Goal: Use online tool/utility: Utilize a website feature to perform a specific function

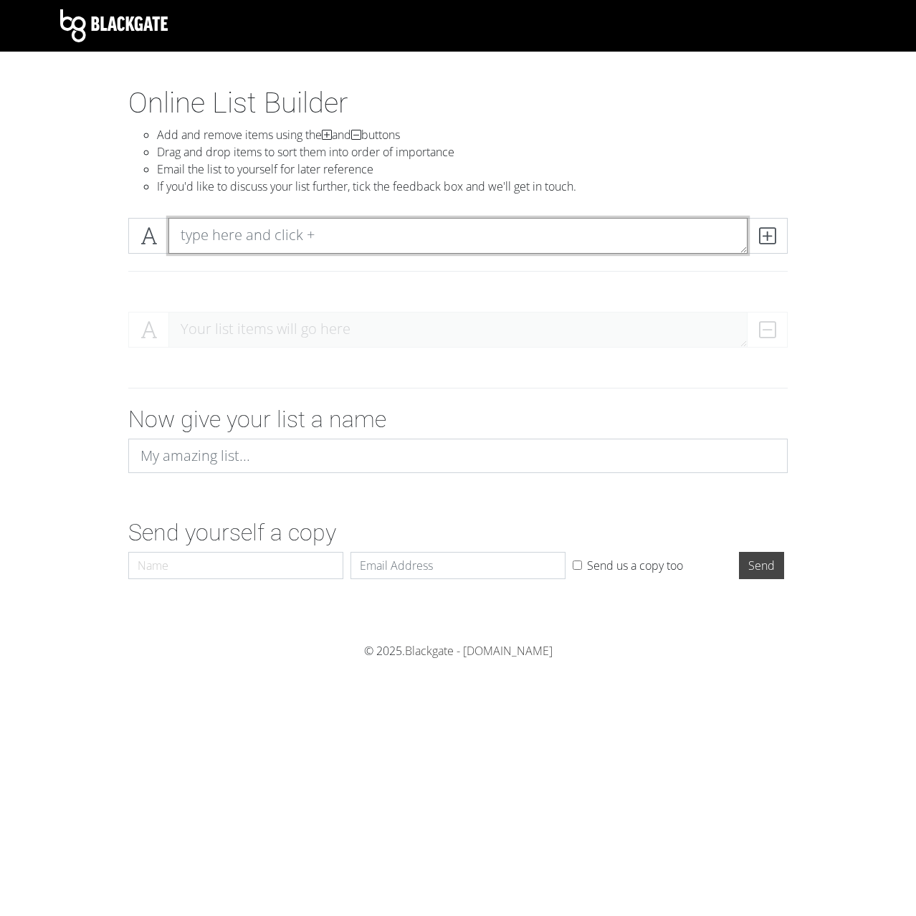
click at [342, 220] on textarea at bounding box center [457, 236] width 579 height 36
type textarea "[GEOGRAPHIC_DATA]"
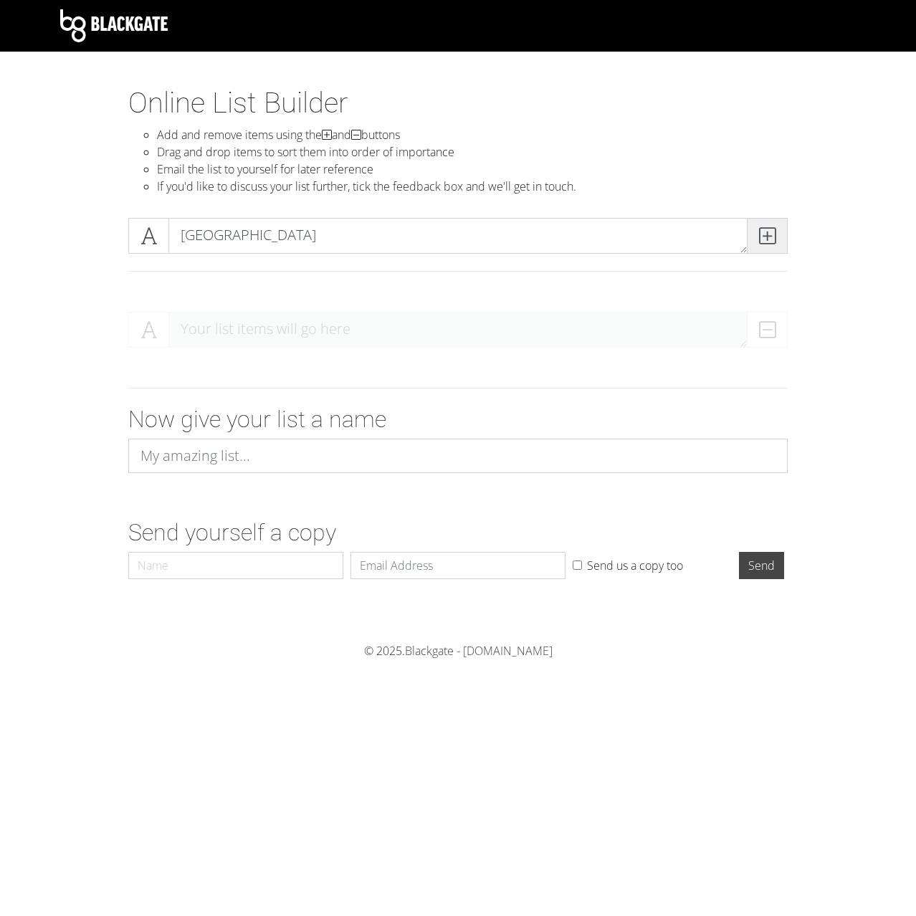
click at [767, 248] on span at bounding box center [767, 236] width 41 height 36
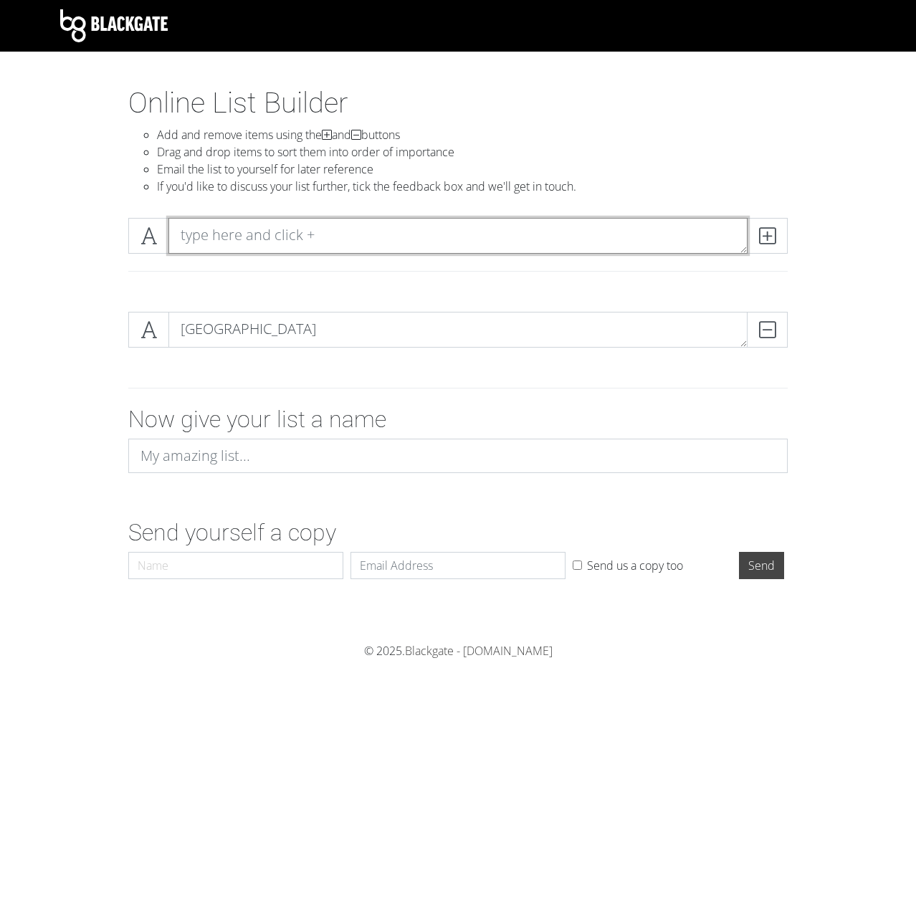
click at [277, 224] on textarea at bounding box center [457, 236] width 579 height 36
type textarea "Bengals"
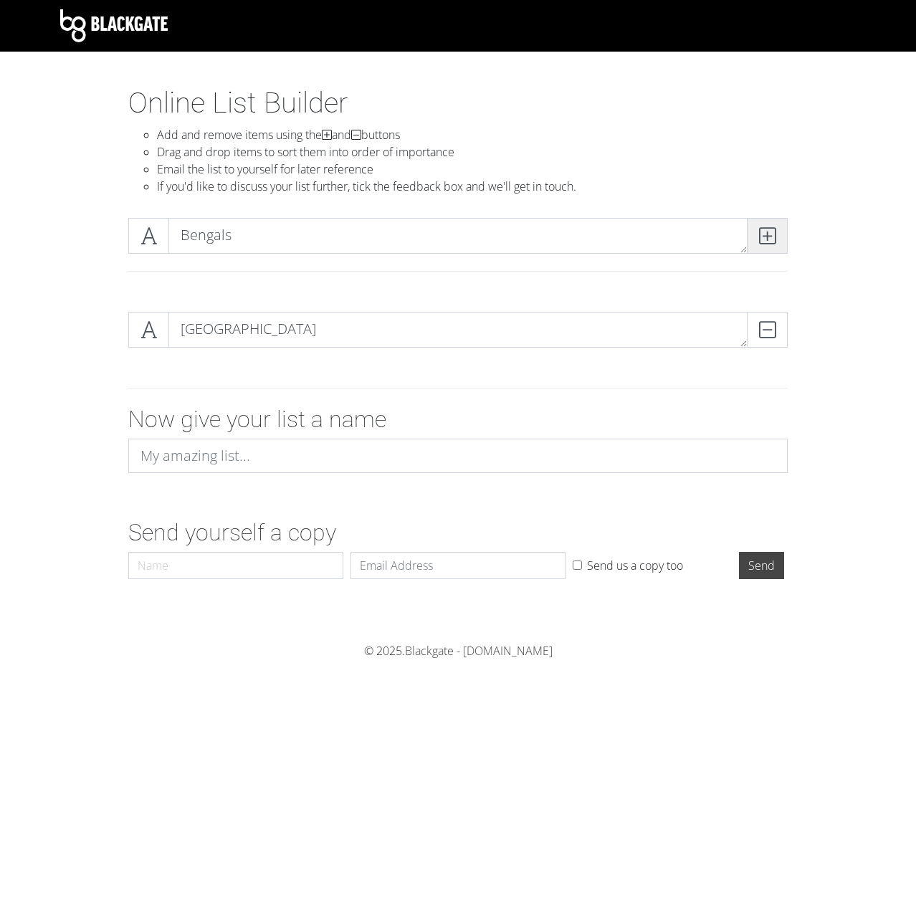
drag, startPoint x: 768, startPoint y: 236, endPoint x: 722, endPoint y: 238, distance: 45.9
click at [767, 236] on icon at bounding box center [767, 236] width 16 height 14
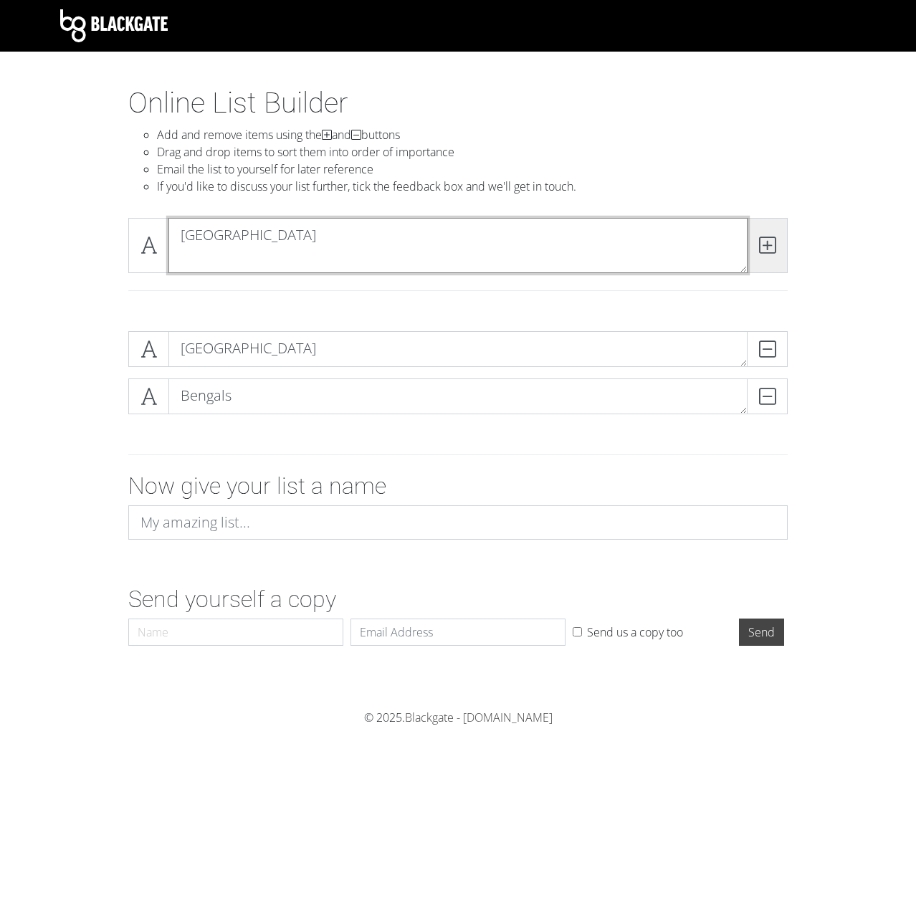
type textarea "[GEOGRAPHIC_DATA]"
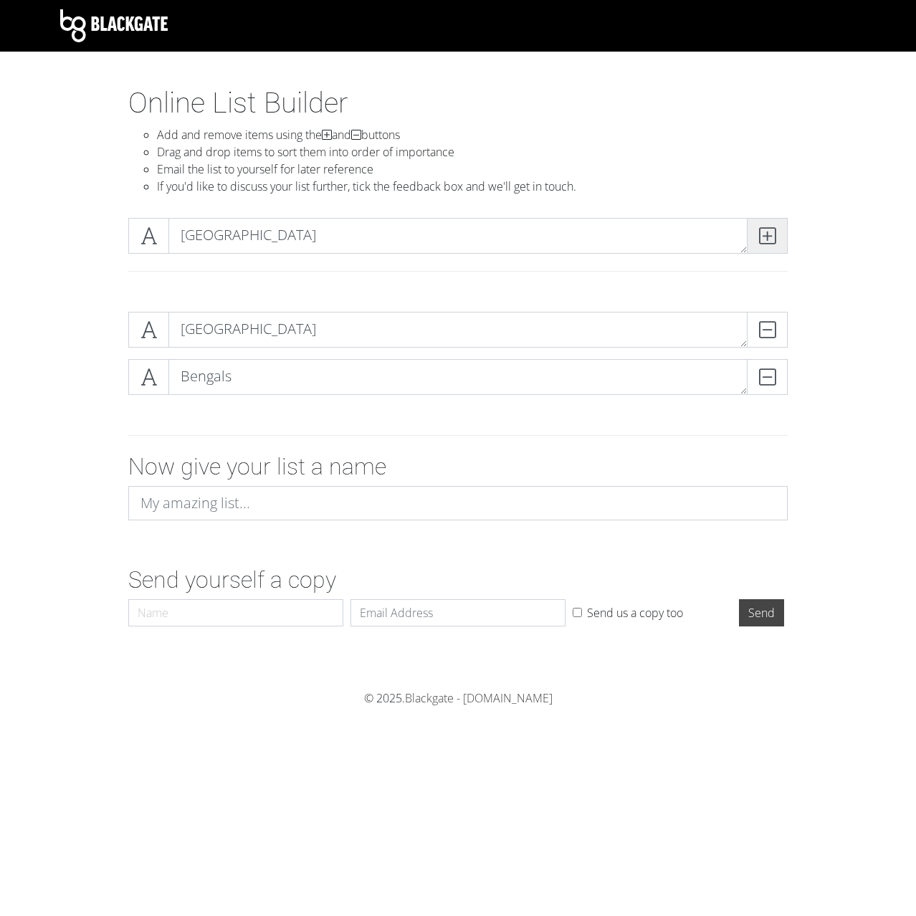
click at [777, 236] on span at bounding box center [767, 236] width 41 height 36
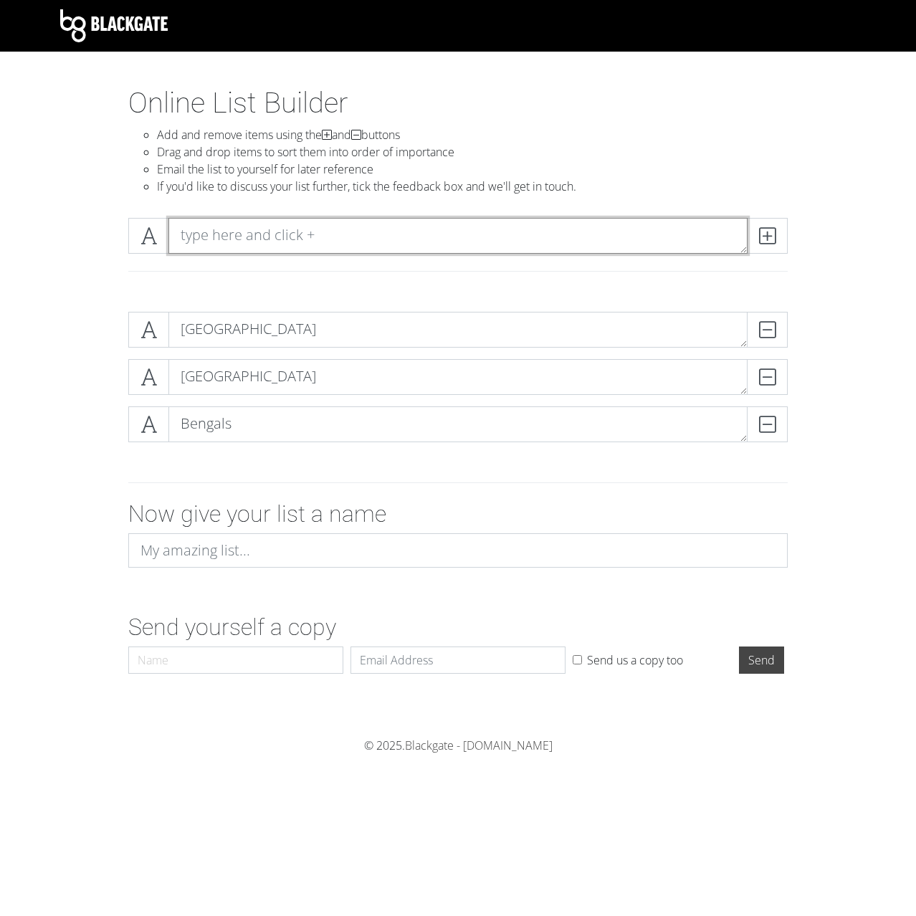
click at [229, 239] on textarea at bounding box center [457, 236] width 579 height 36
click at [743, 228] on textarea "[GEOGRAPHIC_DATA]" at bounding box center [457, 236] width 579 height 36
type textarea "[GEOGRAPHIC_DATA]"
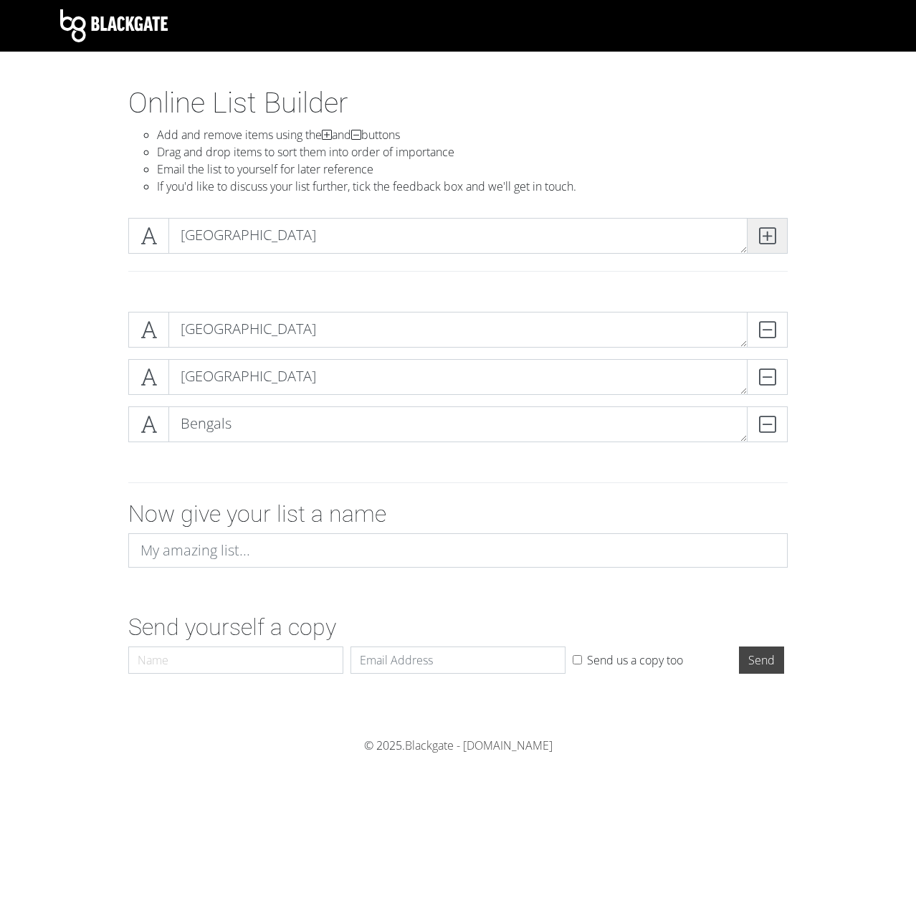
click at [768, 229] on icon at bounding box center [767, 236] width 16 height 14
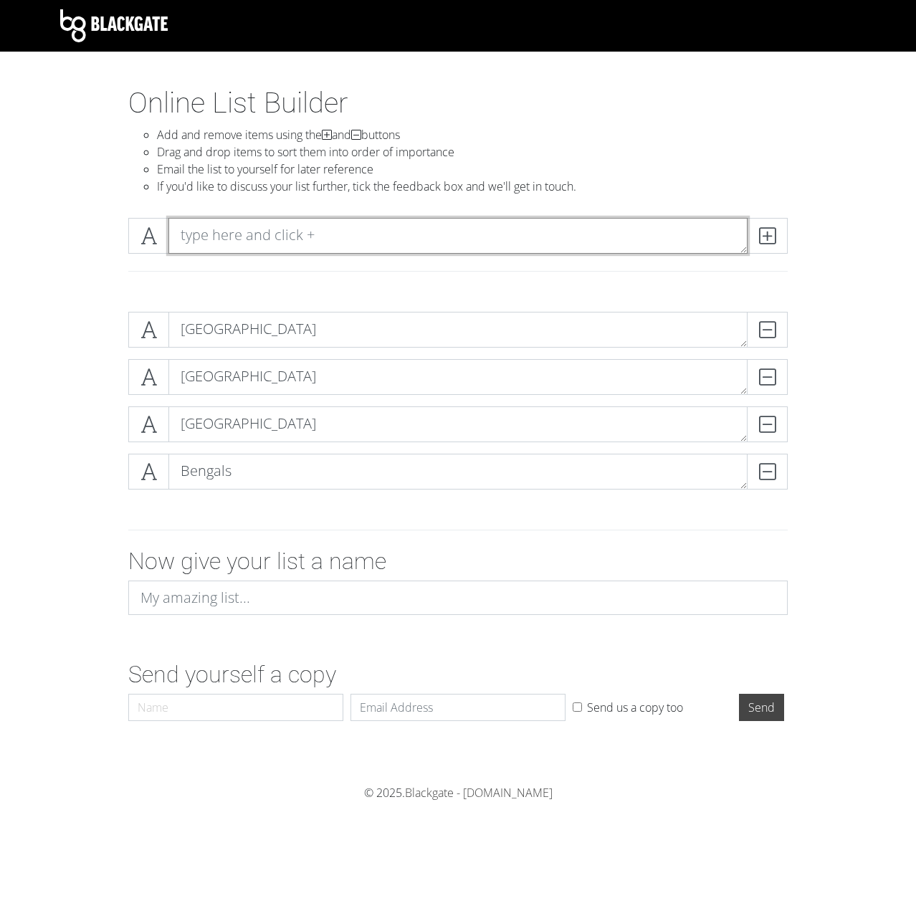
click at [272, 221] on textarea at bounding box center [457, 236] width 579 height 36
click at [396, 229] on textarea at bounding box center [457, 236] width 579 height 36
type textarea "[GEOGRAPHIC_DATA]"
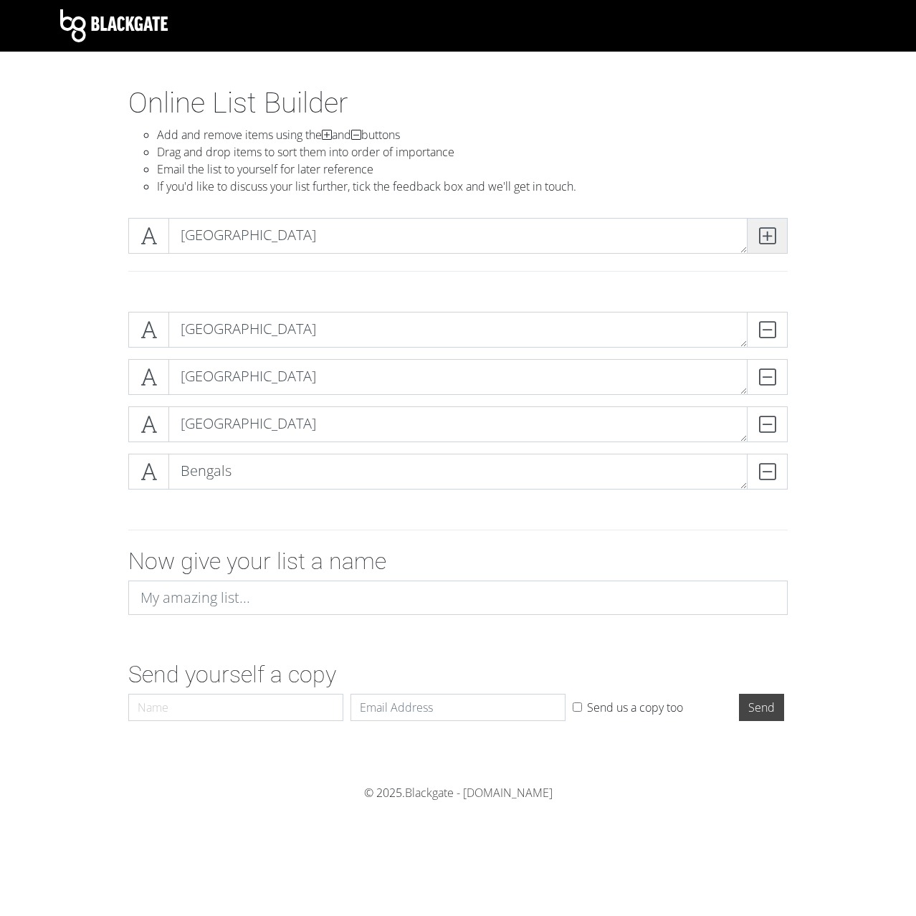
click at [766, 241] on icon at bounding box center [767, 236] width 16 height 14
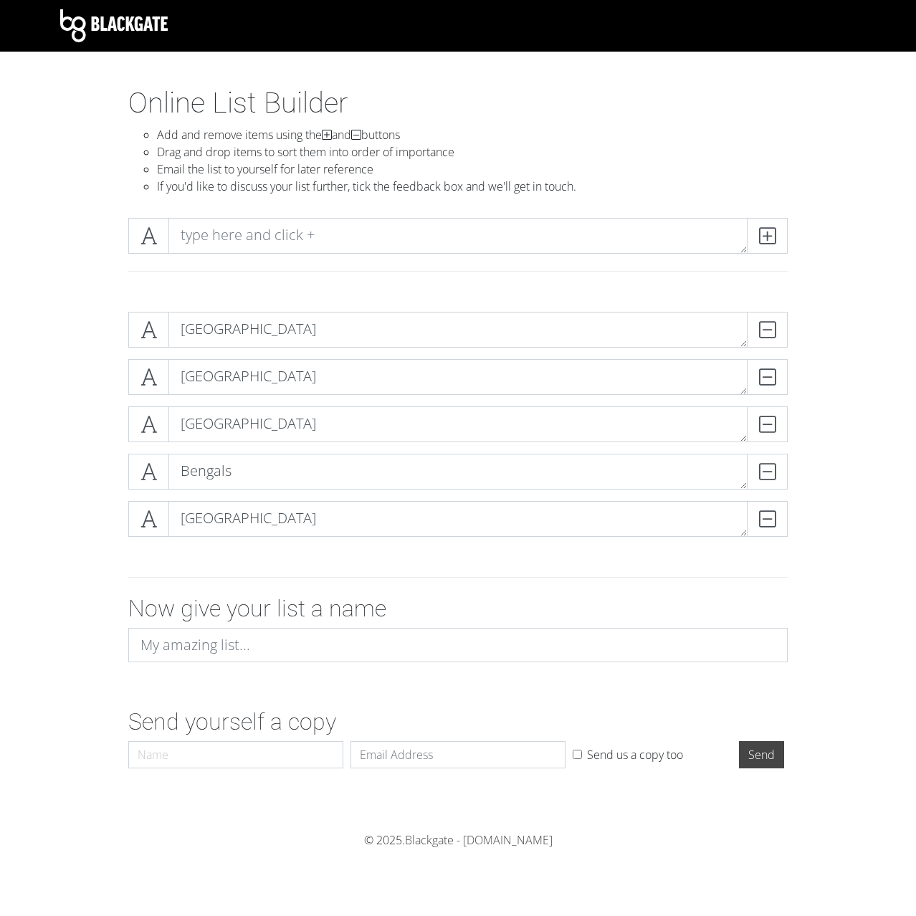
click at [308, 216] on div at bounding box center [457, 253] width 817 height 94
click at [306, 240] on textarea at bounding box center [457, 236] width 579 height 36
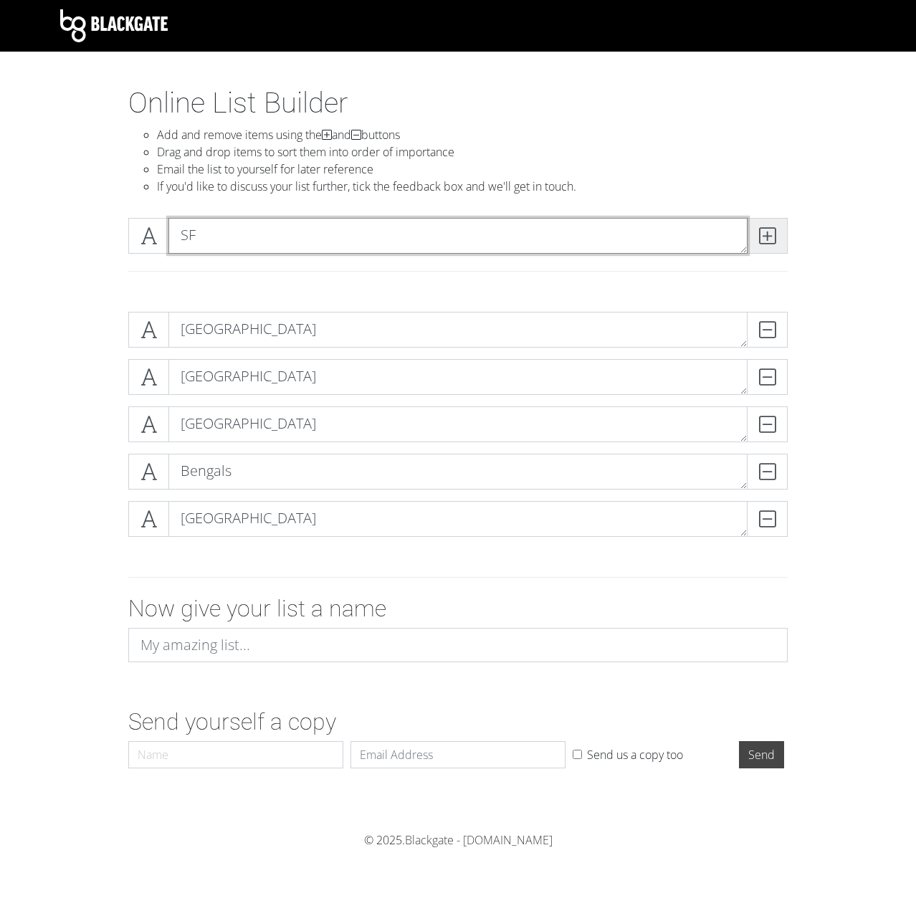
type textarea "SF"
click at [780, 231] on span at bounding box center [767, 236] width 41 height 36
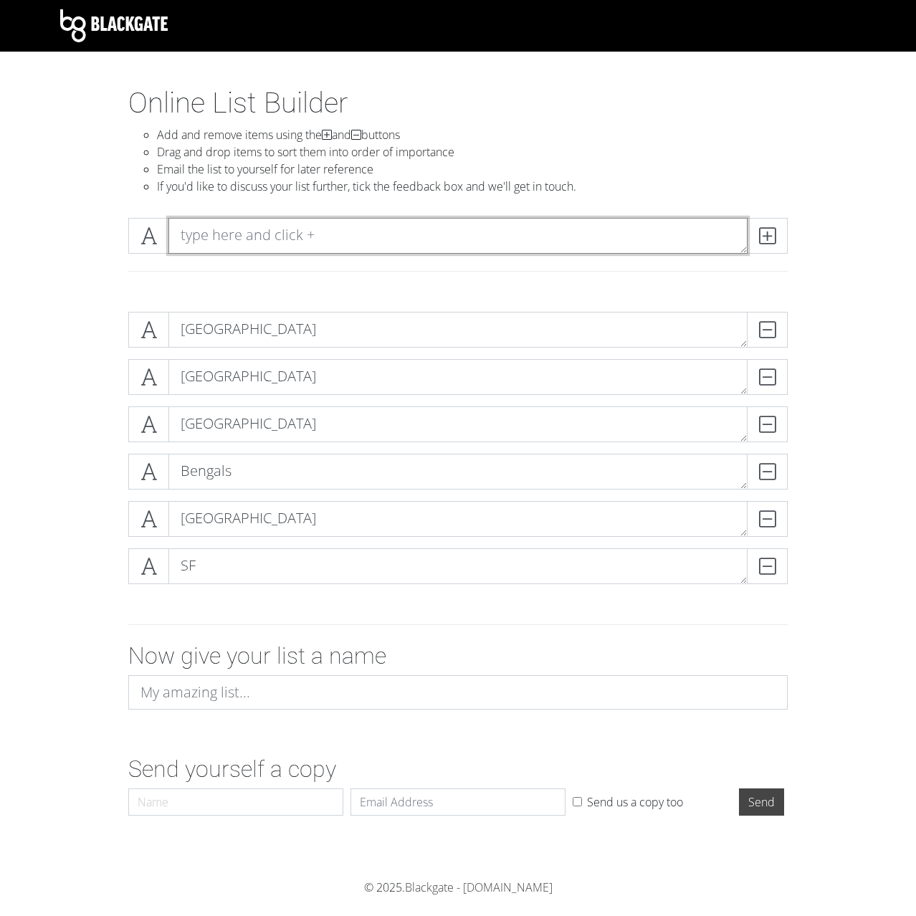
click at [626, 221] on textarea at bounding box center [457, 236] width 579 height 36
type textarea "Pitt"
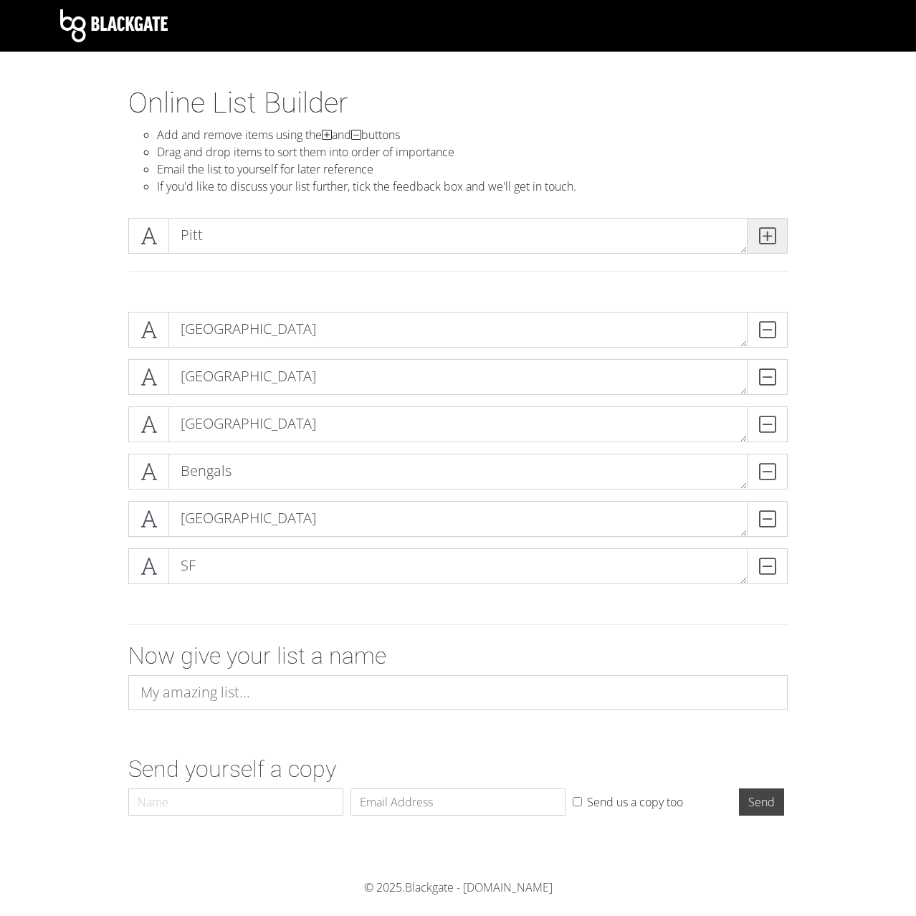
click at [779, 239] on span at bounding box center [767, 236] width 41 height 36
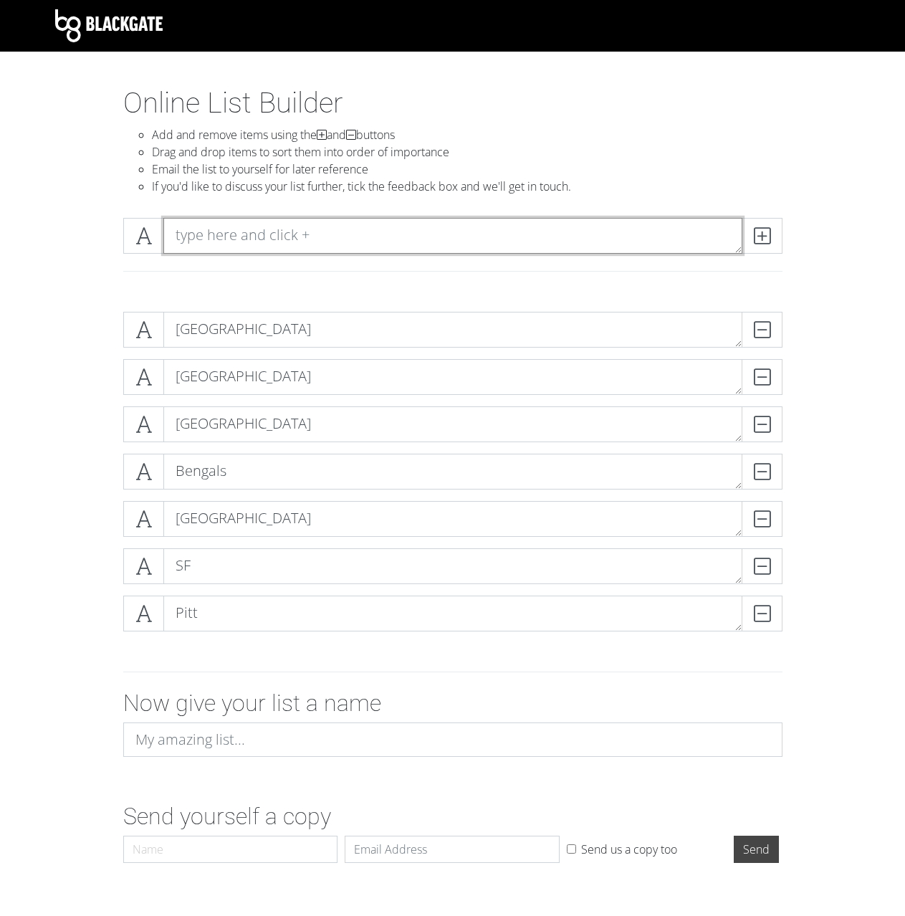
type textarea "r"
paste textarea
type textarea "R"
type textarea "Rams"
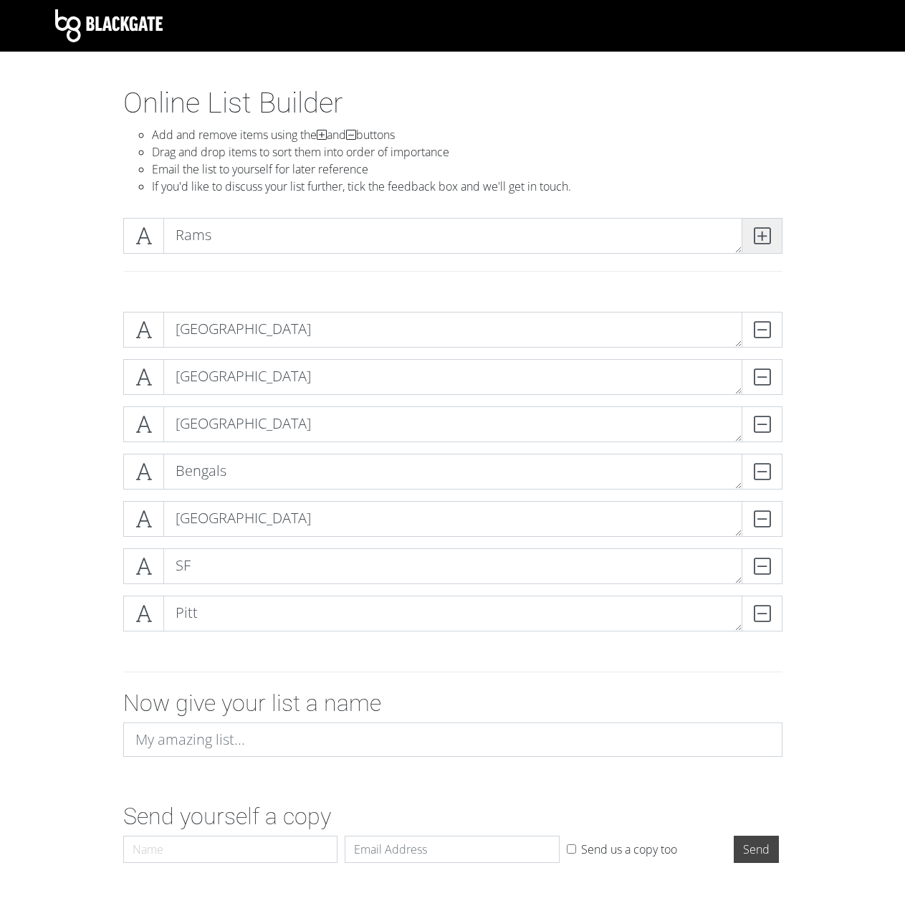
click at [766, 245] on span at bounding box center [762, 236] width 41 height 36
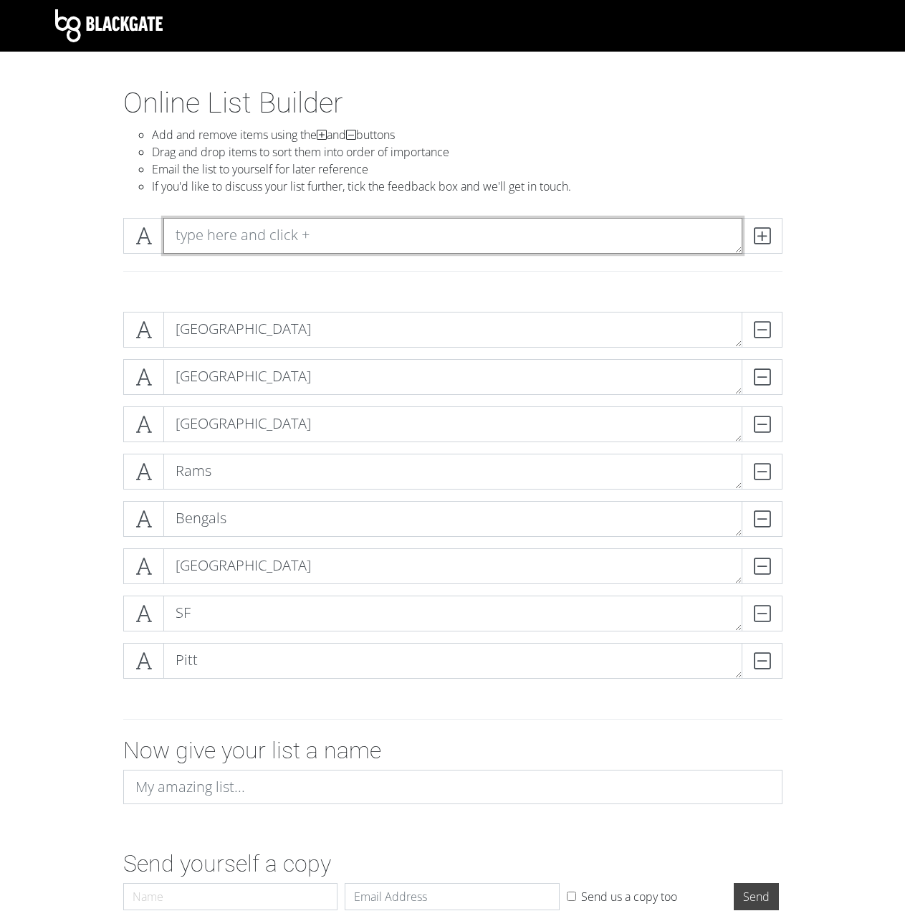
click at [250, 239] on textarea at bounding box center [452, 236] width 579 height 36
type textarea "Packers"
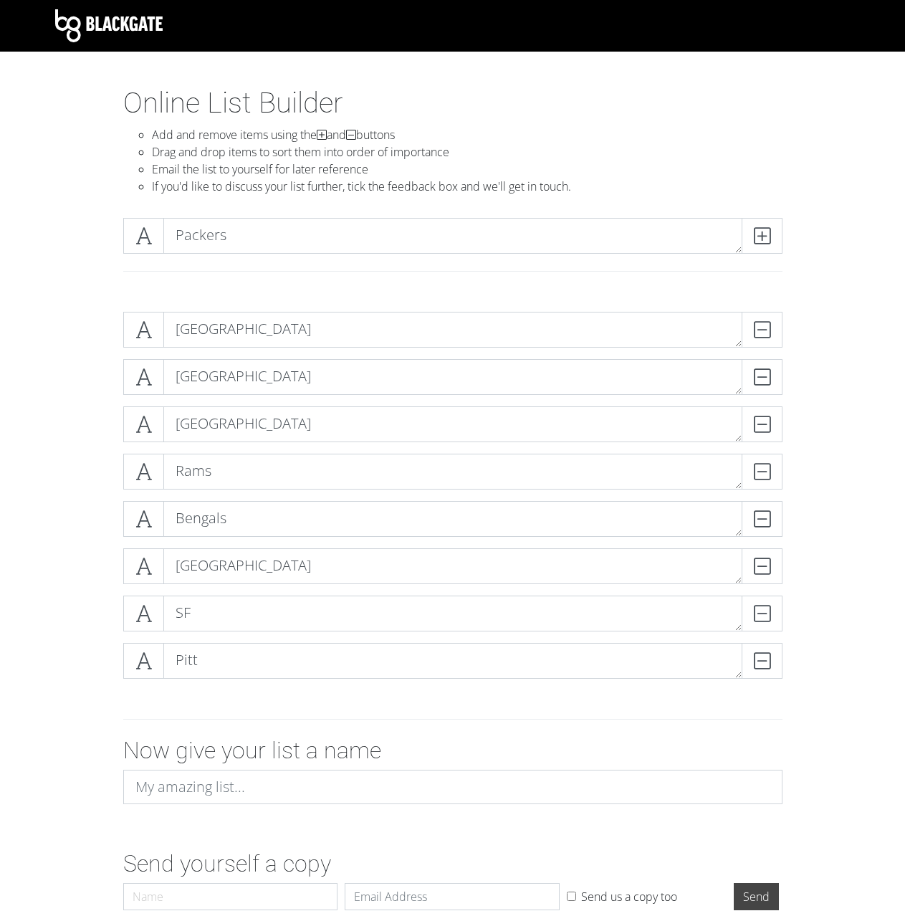
click at [772, 216] on div "Packers" at bounding box center [452, 253] width 817 height 94
click at [767, 229] on icon at bounding box center [762, 236] width 16 height 14
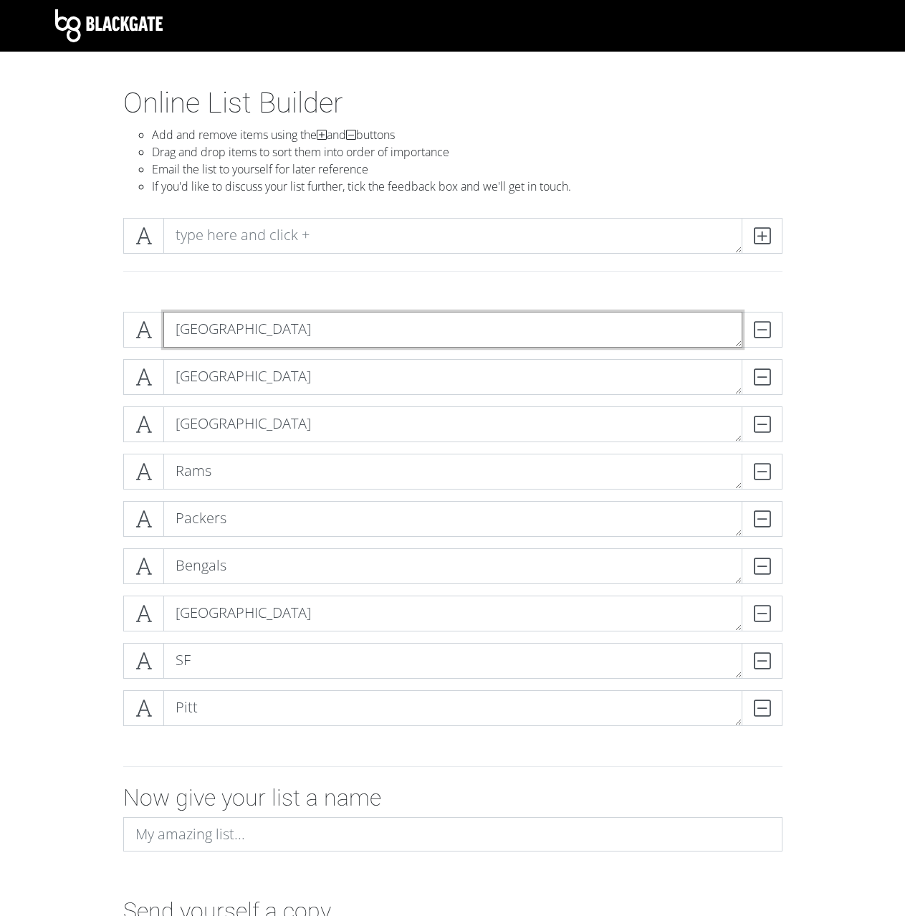
click at [314, 338] on textarea "[GEOGRAPHIC_DATA]" at bounding box center [452, 330] width 579 height 36
type textarea "Baltimore 16"
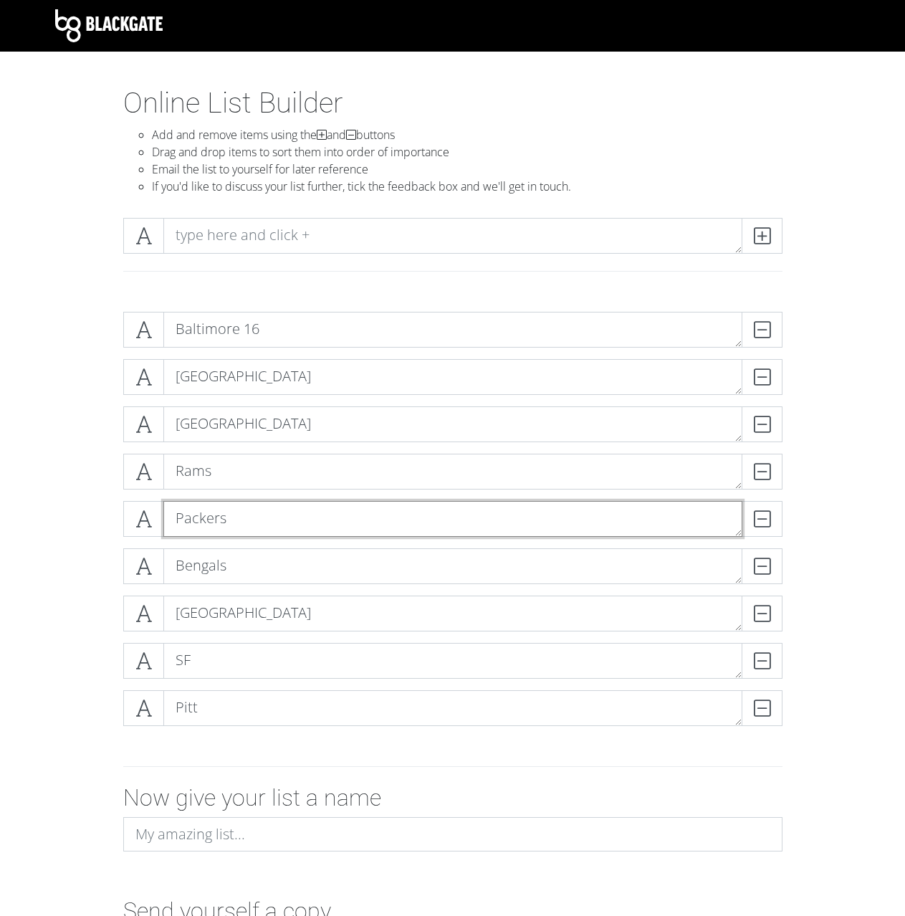
click at [280, 505] on textarea "Packers" at bounding box center [452, 519] width 579 height 36
type textarea "Packers 10"
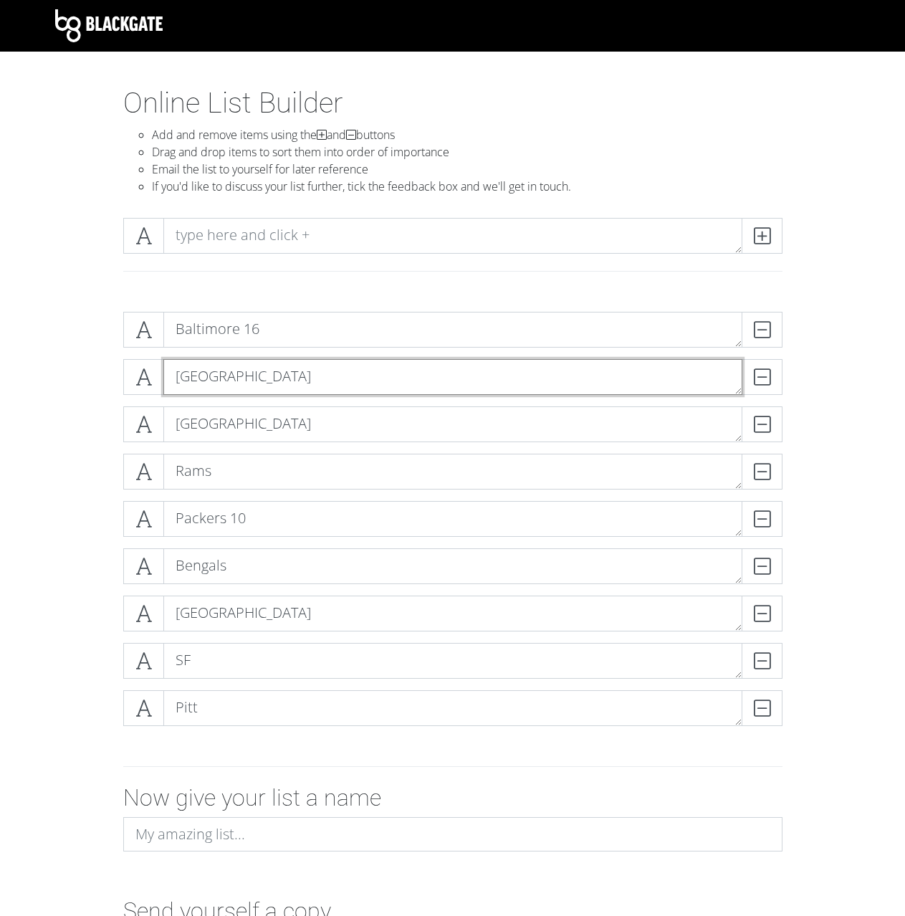
click at [268, 380] on textarea "[GEOGRAPHIC_DATA]" at bounding box center [452, 377] width 579 height 36
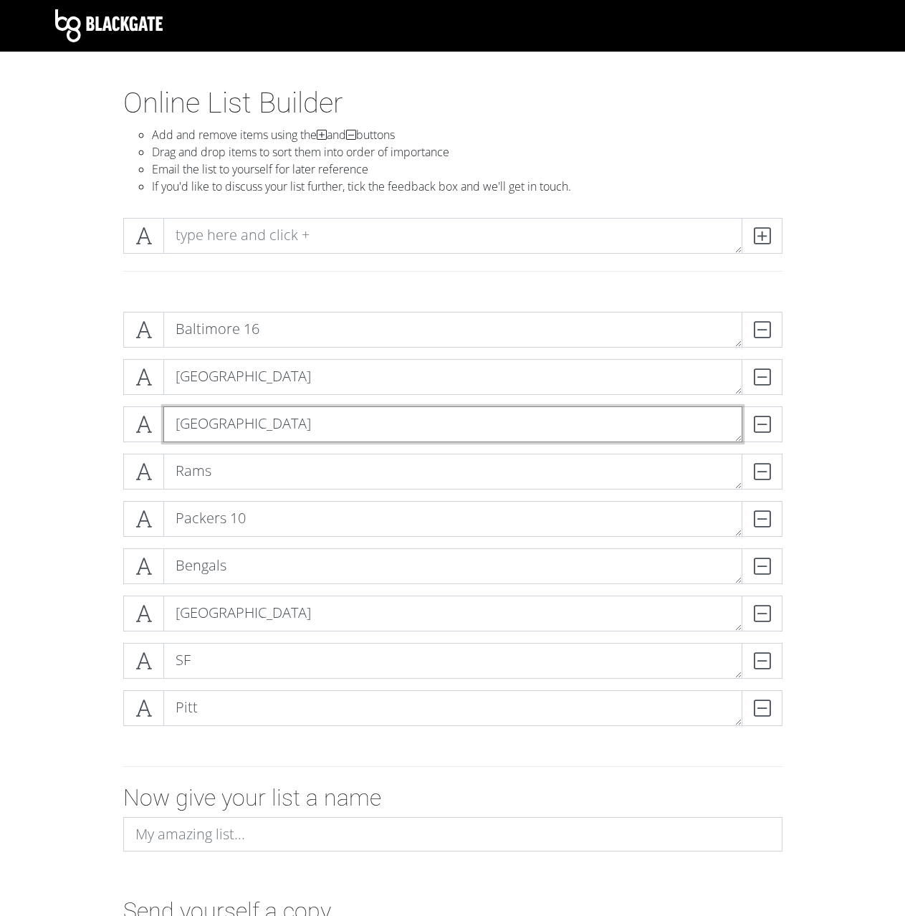
click at [254, 431] on textarea "[GEOGRAPHIC_DATA]" at bounding box center [452, 424] width 579 height 36
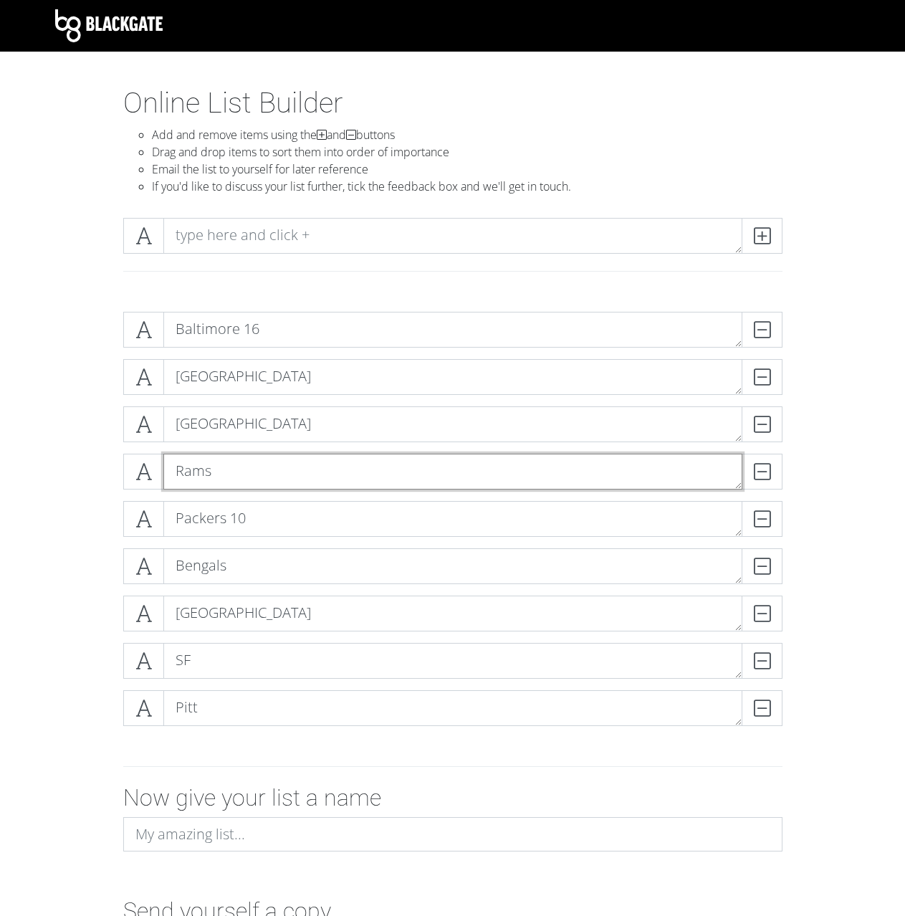
click at [246, 479] on textarea "Rams" at bounding box center [452, 472] width 579 height 36
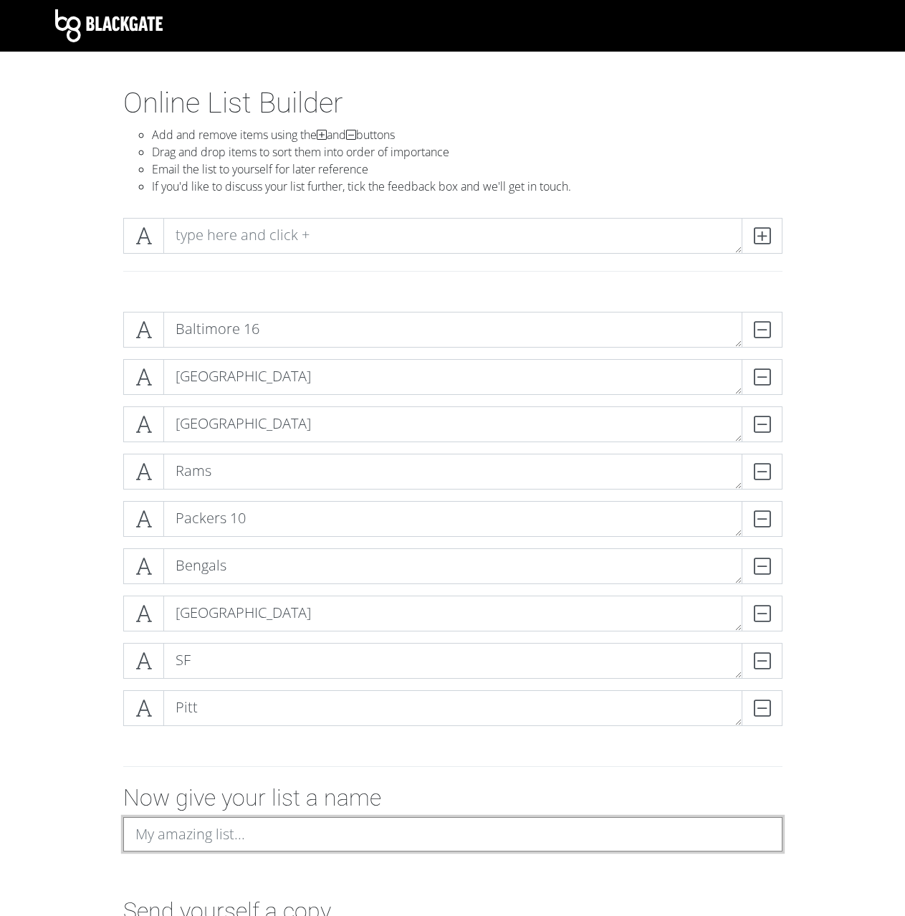
click at [229, 829] on input at bounding box center [452, 834] width 659 height 34
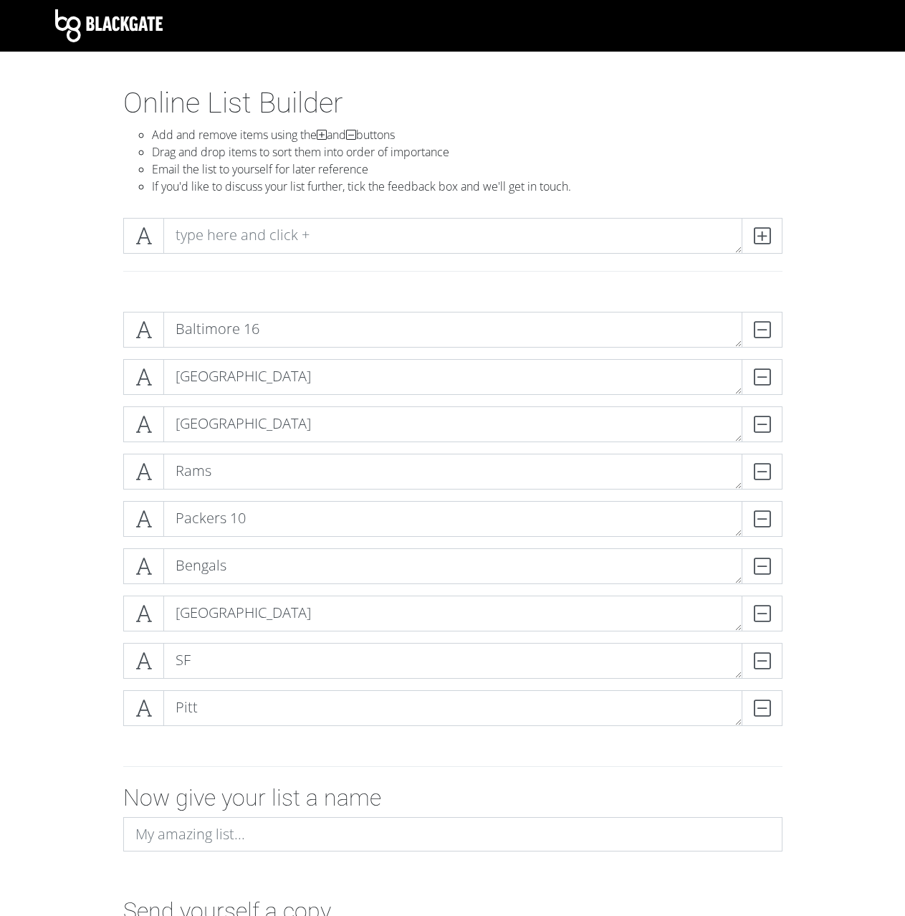
click at [262, 214] on div at bounding box center [452, 253] width 817 height 94
click at [264, 231] on textarea at bounding box center [452, 236] width 579 height 36
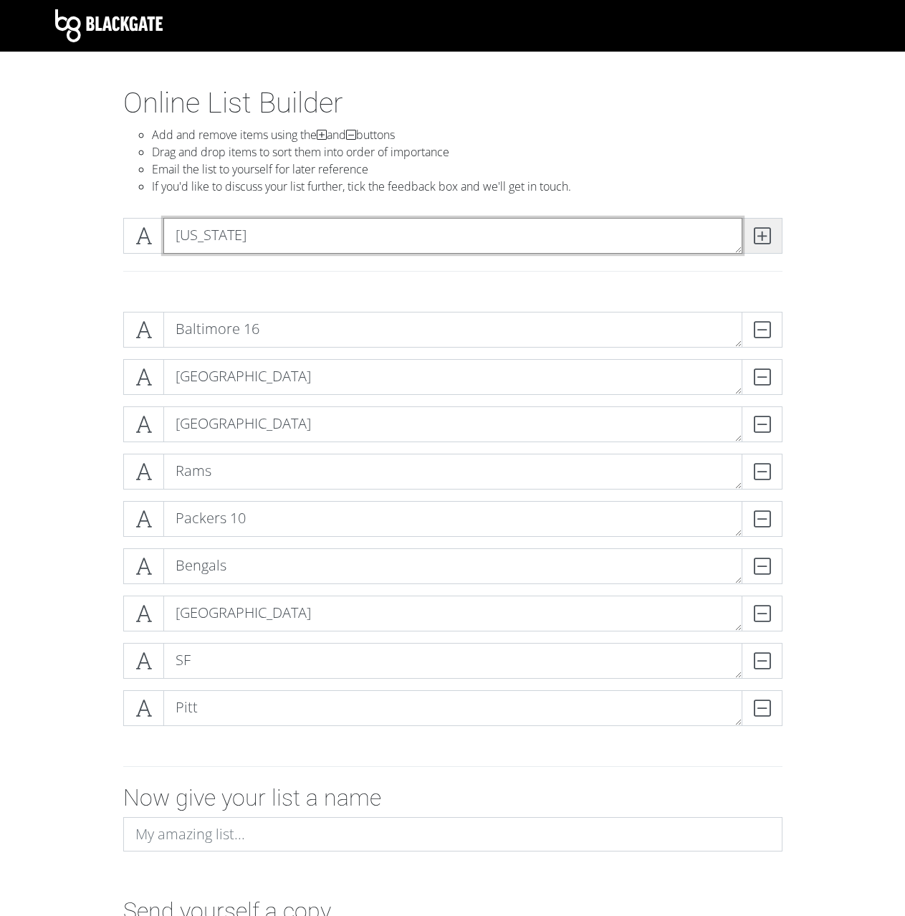
type textarea "[US_STATE]"
click at [755, 225] on span at bounding box center [762, 236] width 41 height 36
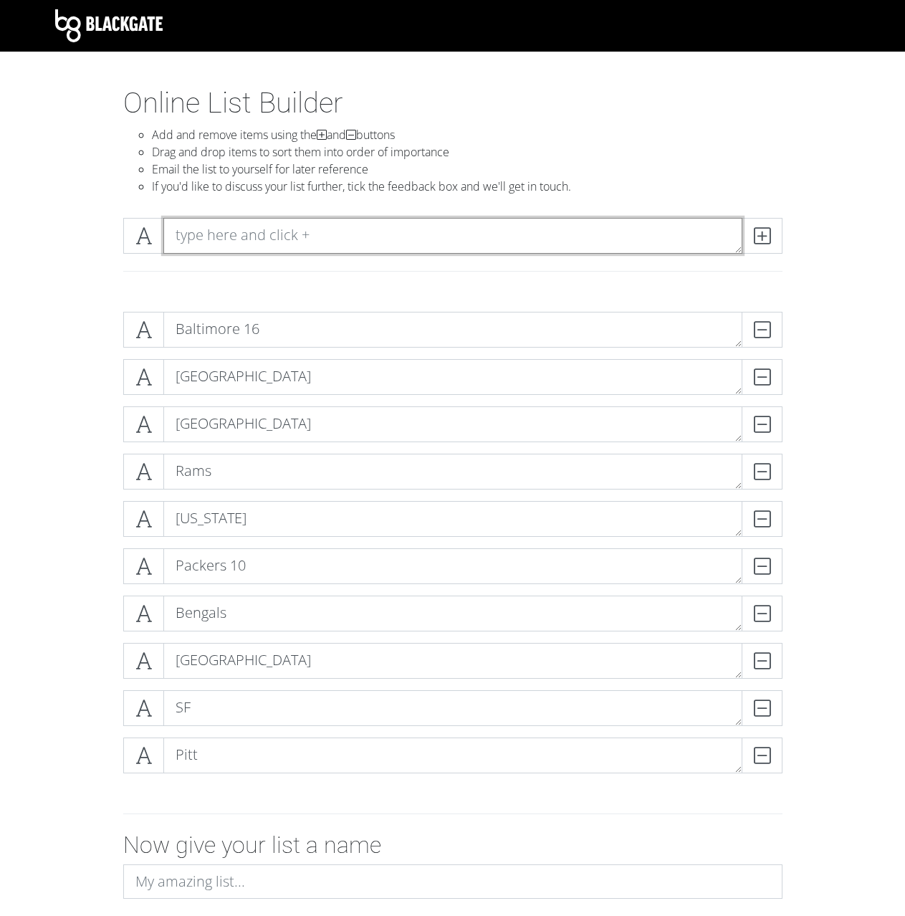
click at [246, 234] on textarea at bounding box center [452, 236] width 579 height 36
type textarea "[GEOGRAPHIC_DATA]"
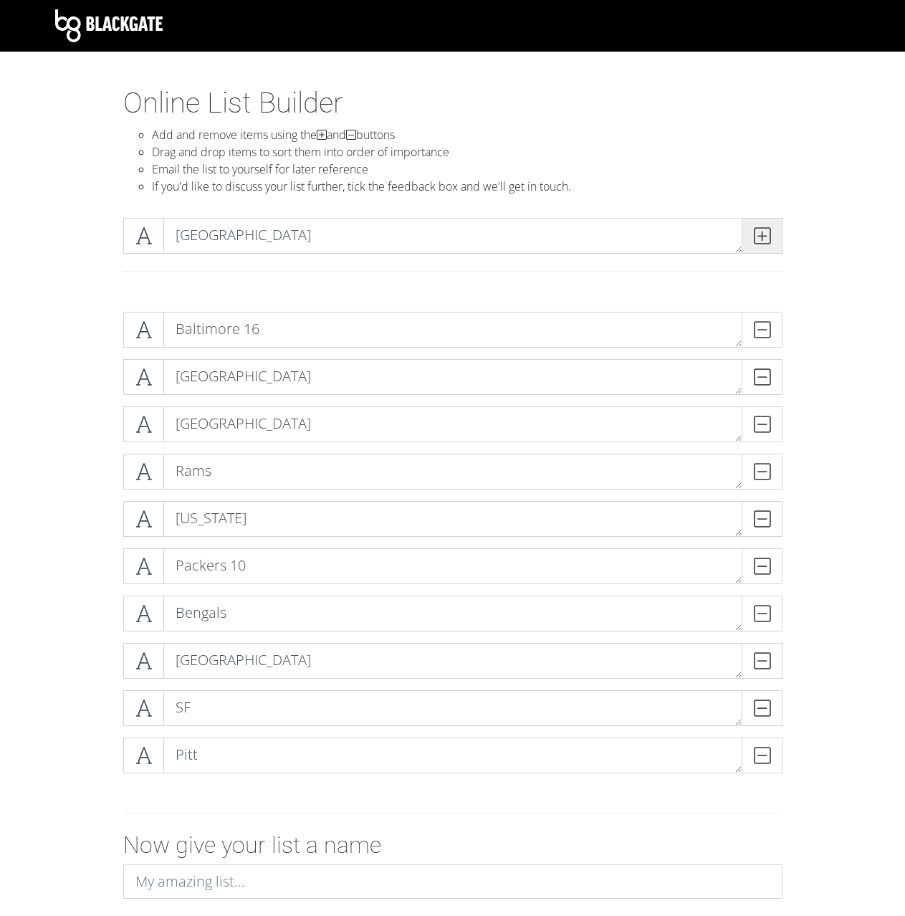
click at [765, 232] on icon at bounding box center [762, 236] width 16 height 14
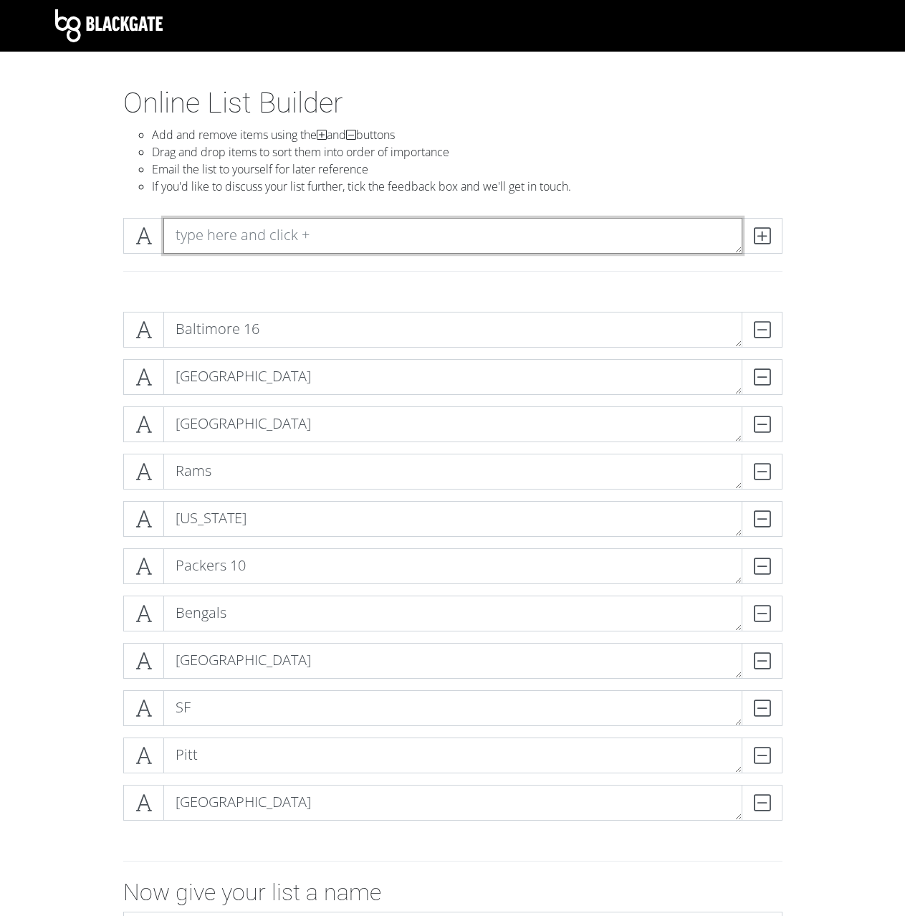
click at [540, 249] on textarea at bounding box center [452, 236] width 579 height 36
type textarea "Philly"
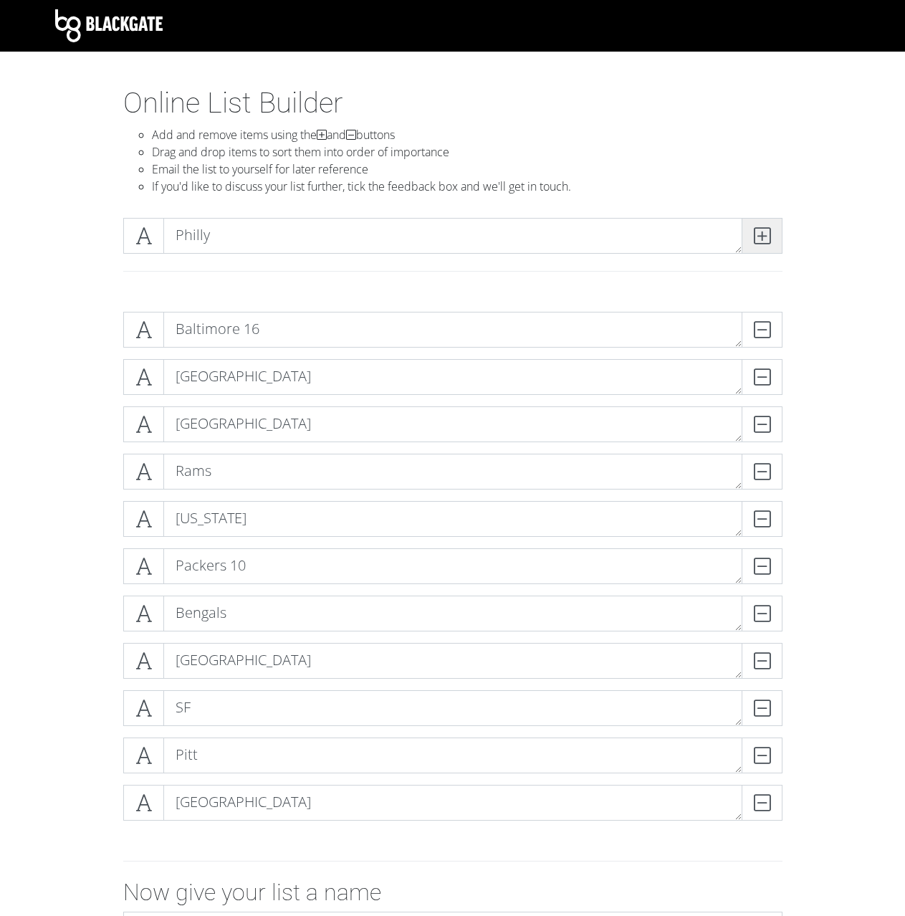
click at [771, 234] on span at bounding box center [762, 236] width 41 height 36
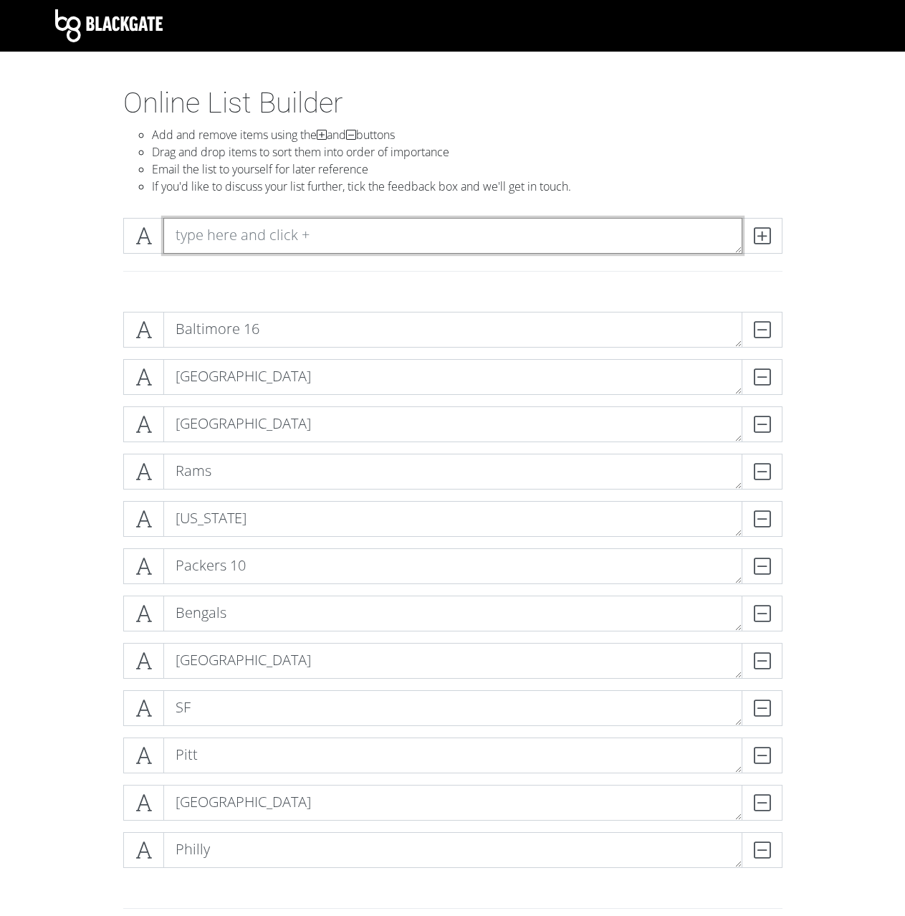
click at [648, 241] on textarea at bounding box center [452, 236] width 579 height 36
type textarea "[US_STATE]"
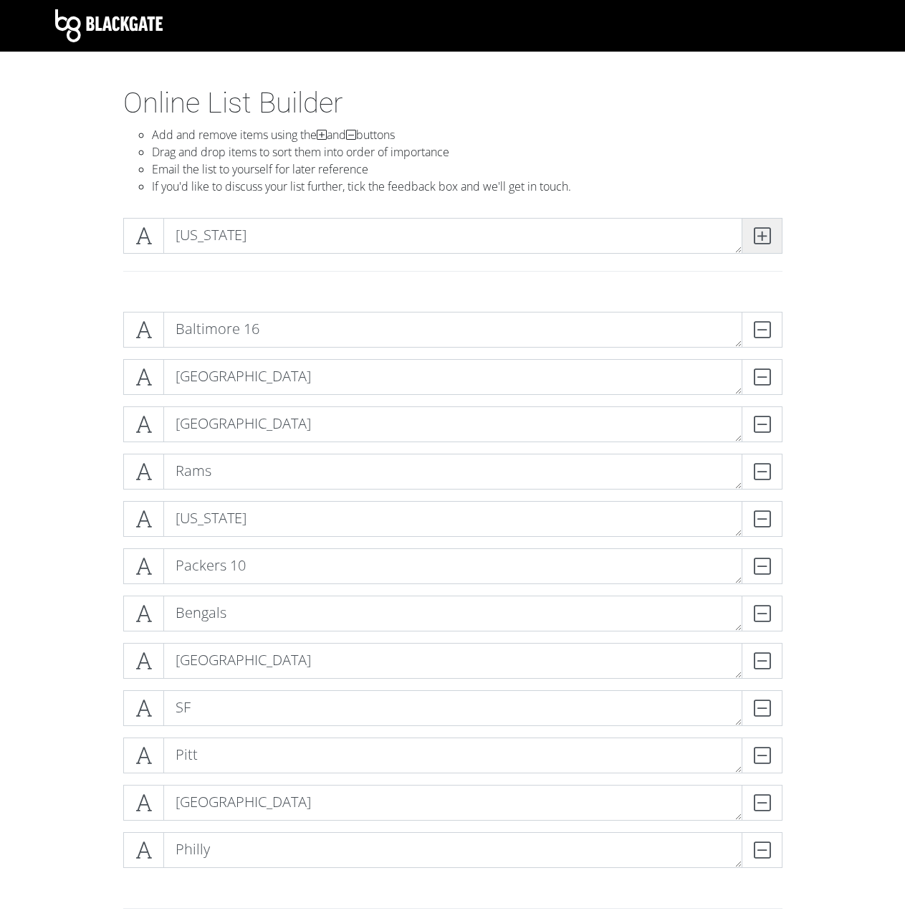
click at [773, 246] on span at bounding box center [762, 236] width 41 height 36
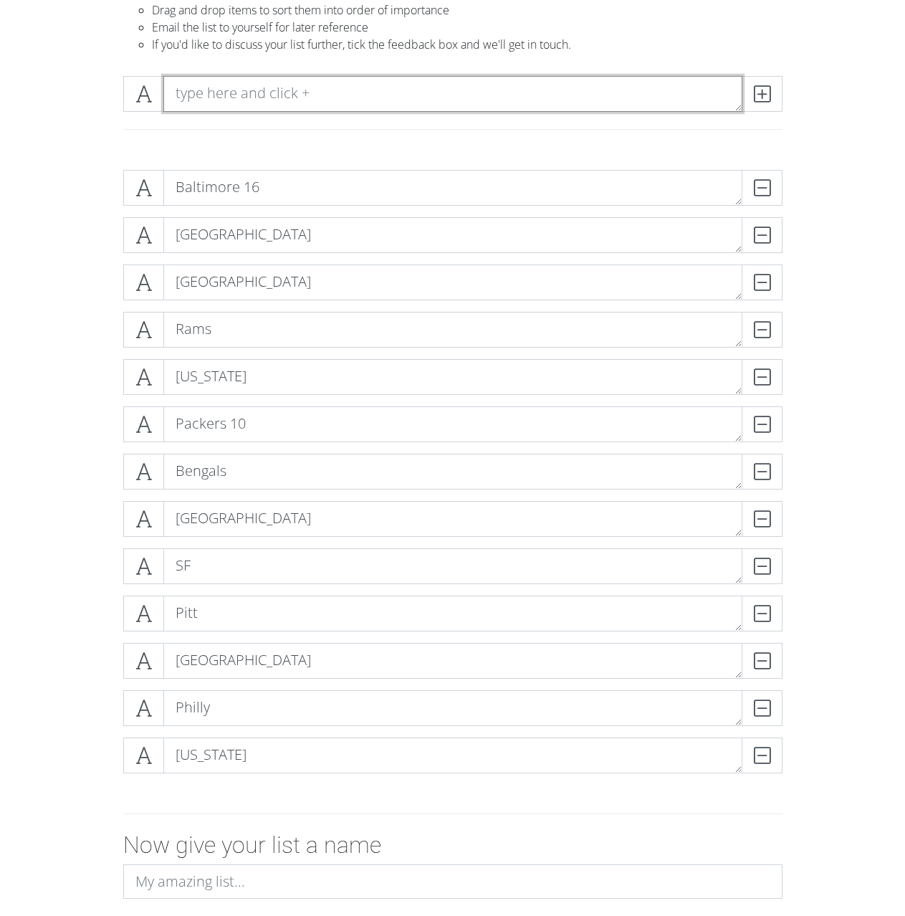
scroll to position [143, 0]
click at [353, 92] on textarea at bounding box center [452, 93] width 579 height 36
type textarea "[GEOGRAPHIC_DATA]"
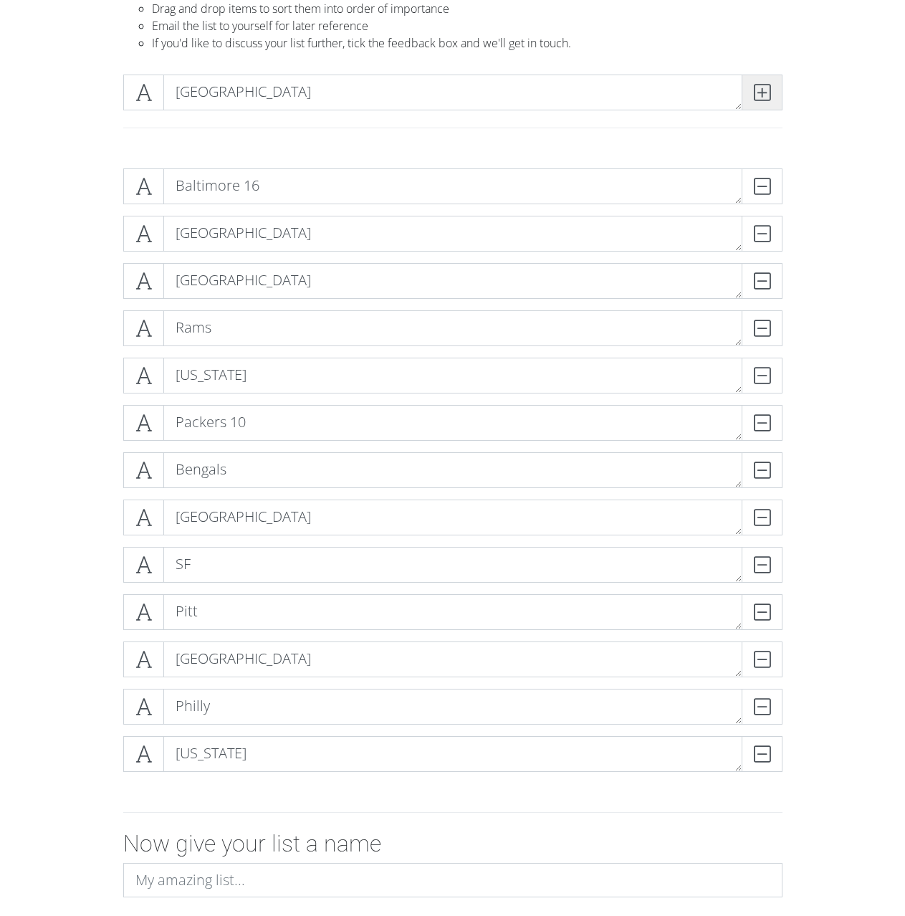
click at [761, 85] on icon at bounding box center [762, 92] width 16 height 14
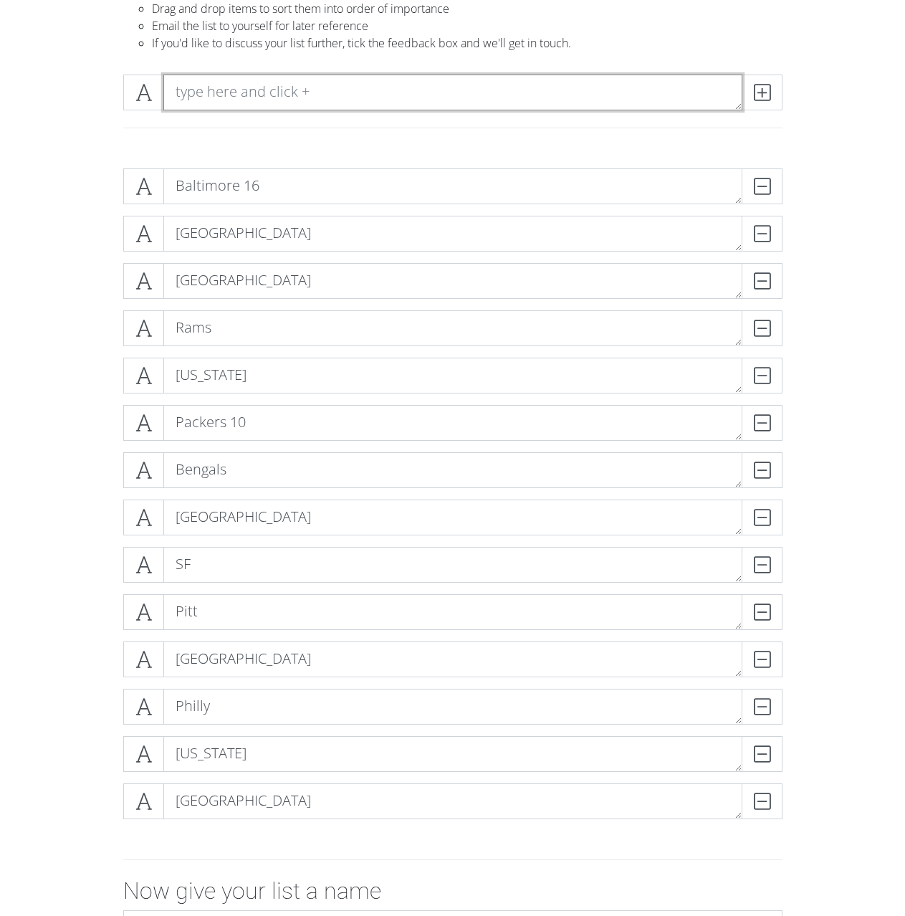
click at [568, 90] on textarea at bounding box center [452, 93] width 579 height 36
type textarea "Chargers"
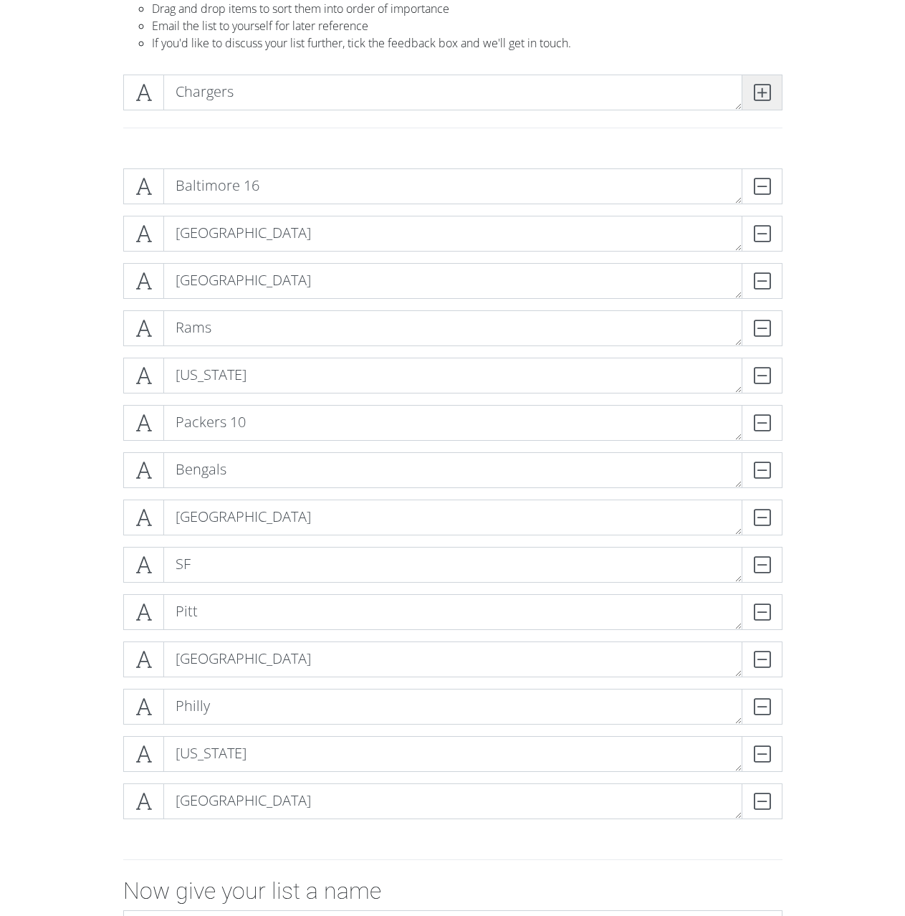
click at [765, 95] on icon at bounding box center [762, 92] width 16 height 14
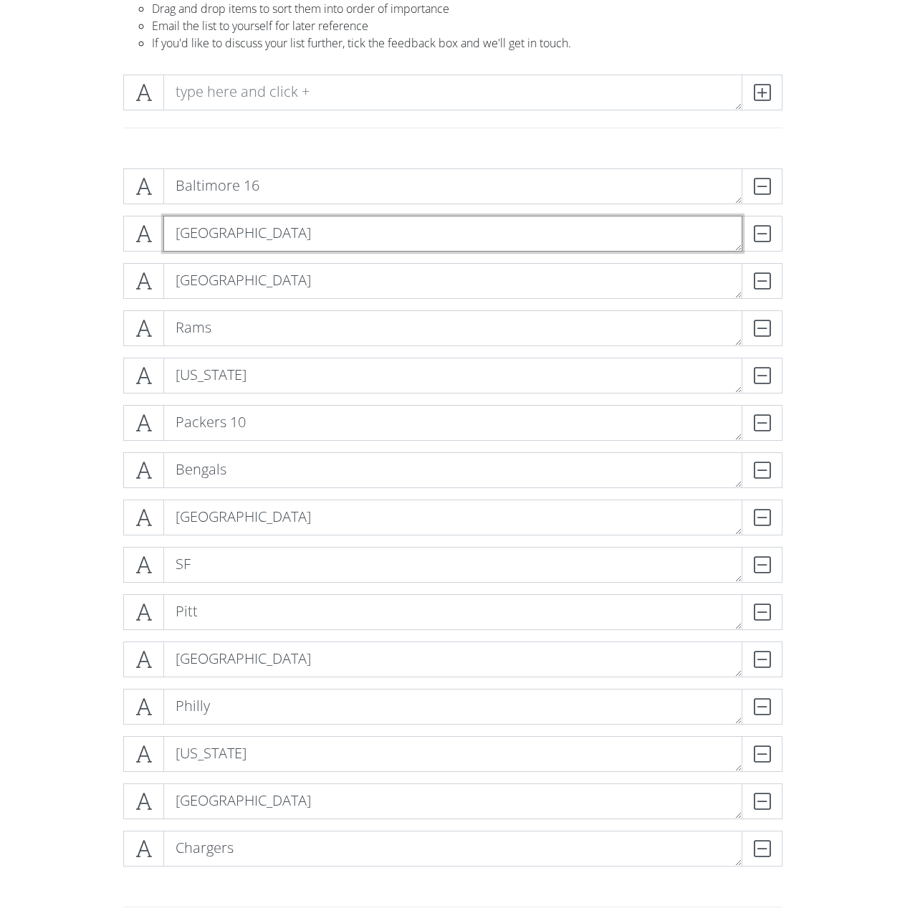
click at [253, 239] on textarea "[GEOGRAPHIC_DATA]" at bounding box center [452, 234] width 579 height 36
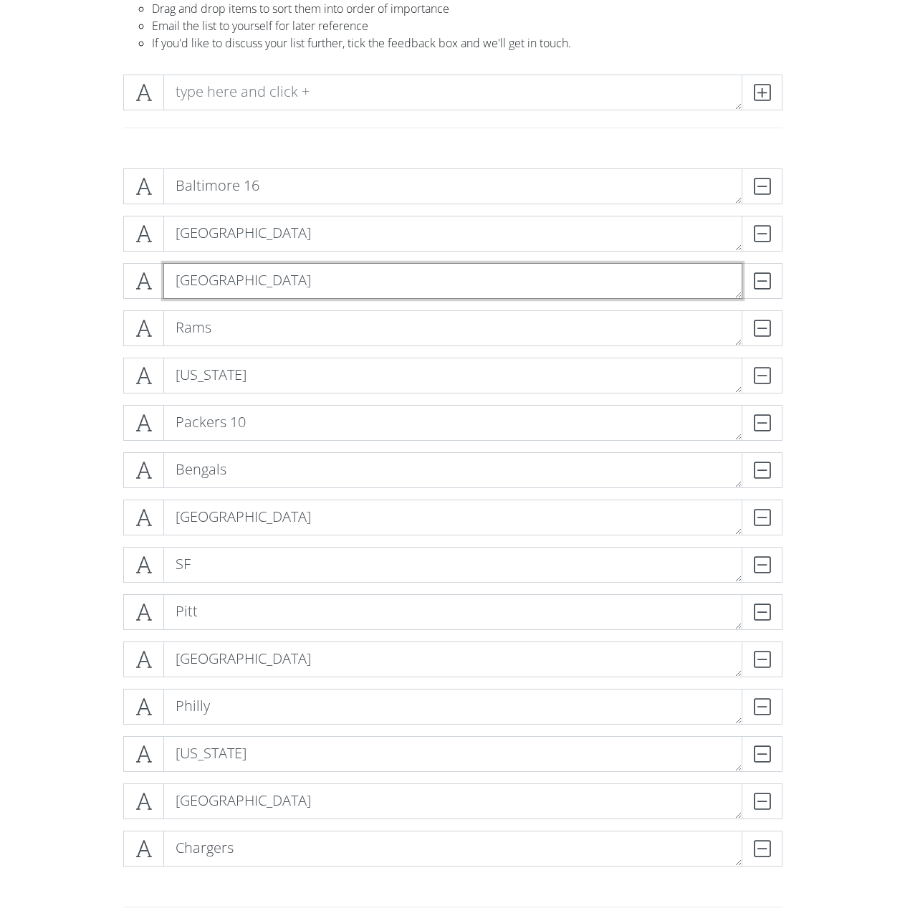
drag, startPoint x: 257, startPoint y: 289, endPoint x: 262, endPoint y: 303, distance: 14.3
click at [257, 291] on textarea "[GEOGRAPHIC_DATA]" at bounding box center [452, 281] width 579 height 36
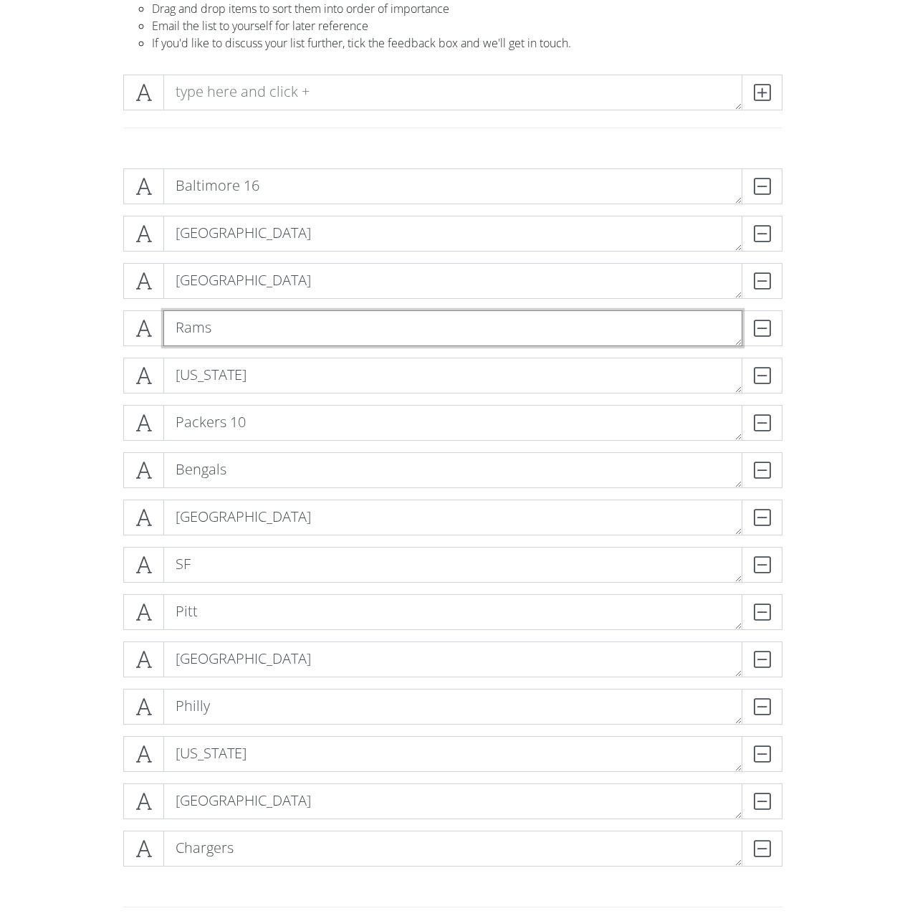
click at [267, 335] on textarea "Rams" at bounding box center [452, 328] width 579 height 36
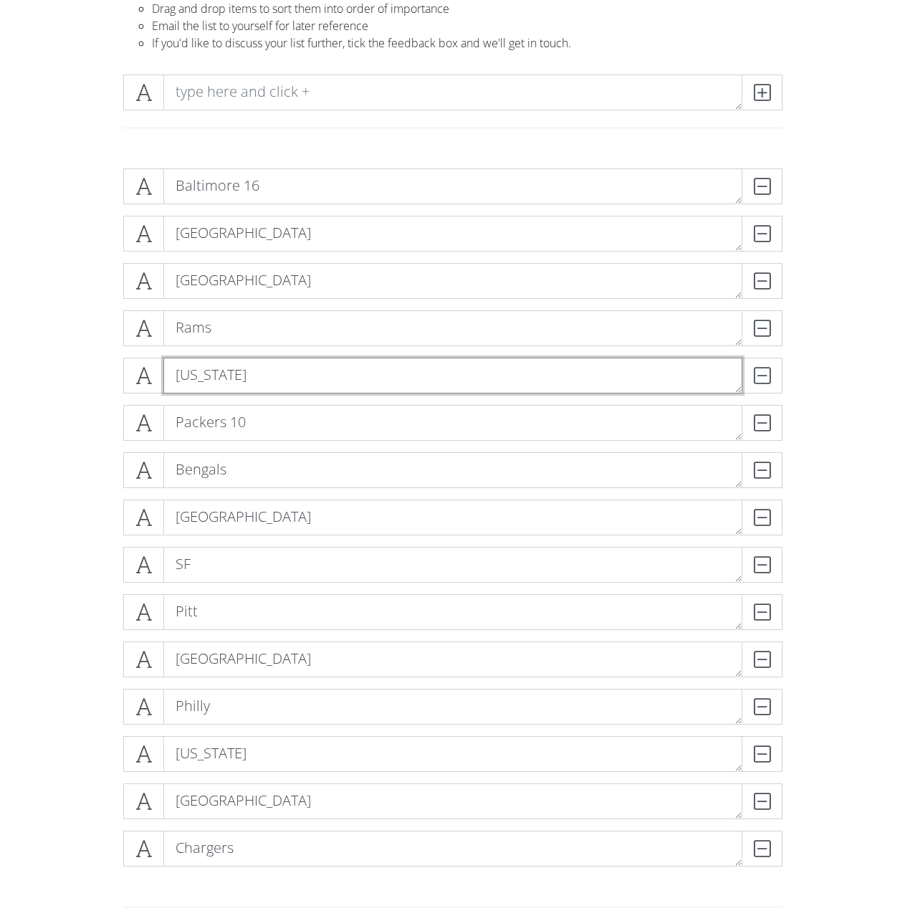
click at [278, 377] on textarea "[US_STATE]" at bounding box center [452, 376] width 579 height 36
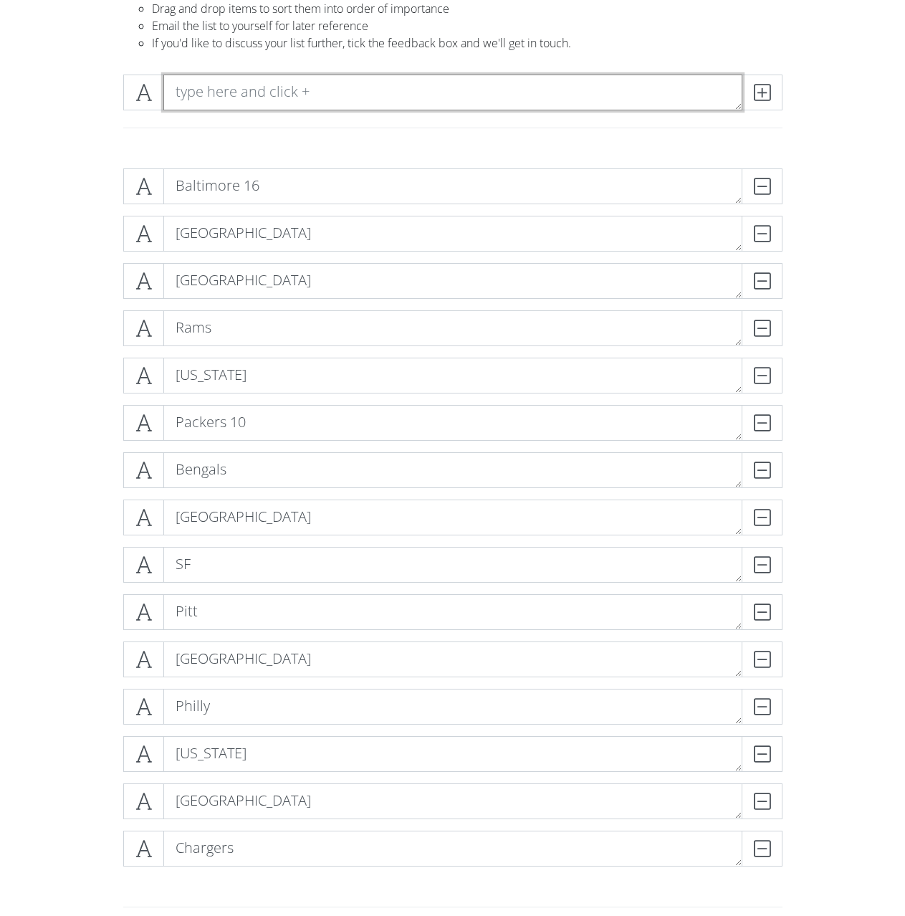
click at [337, 86] on textarea at bounding box center [452, 93] width 579 height 36
type textarea "Bills"
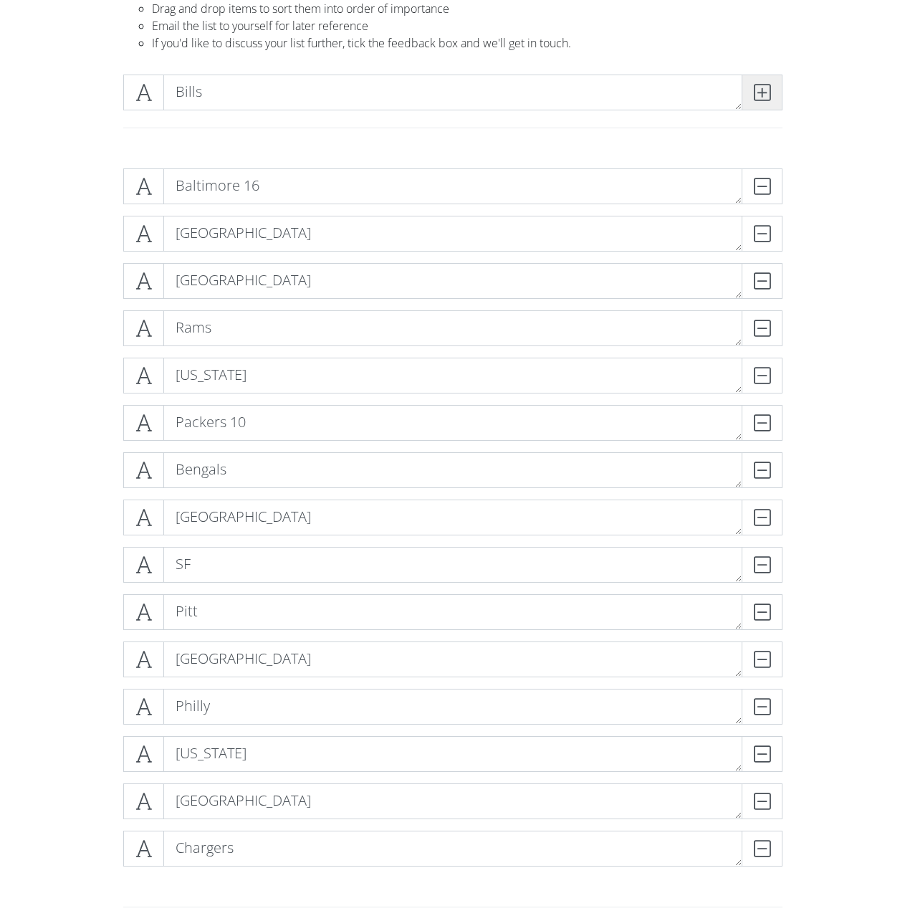
click at [764, 89] on icon at bounding box center [762, 92] width 16 height 14
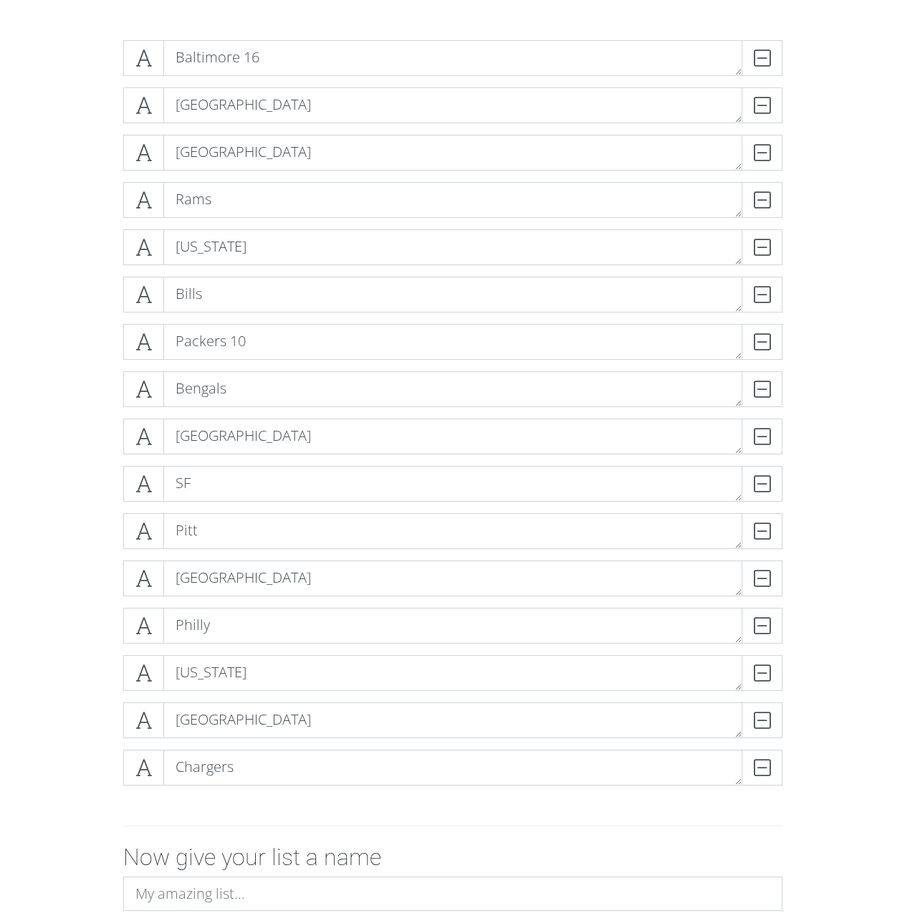
scroll to position [287, 0]
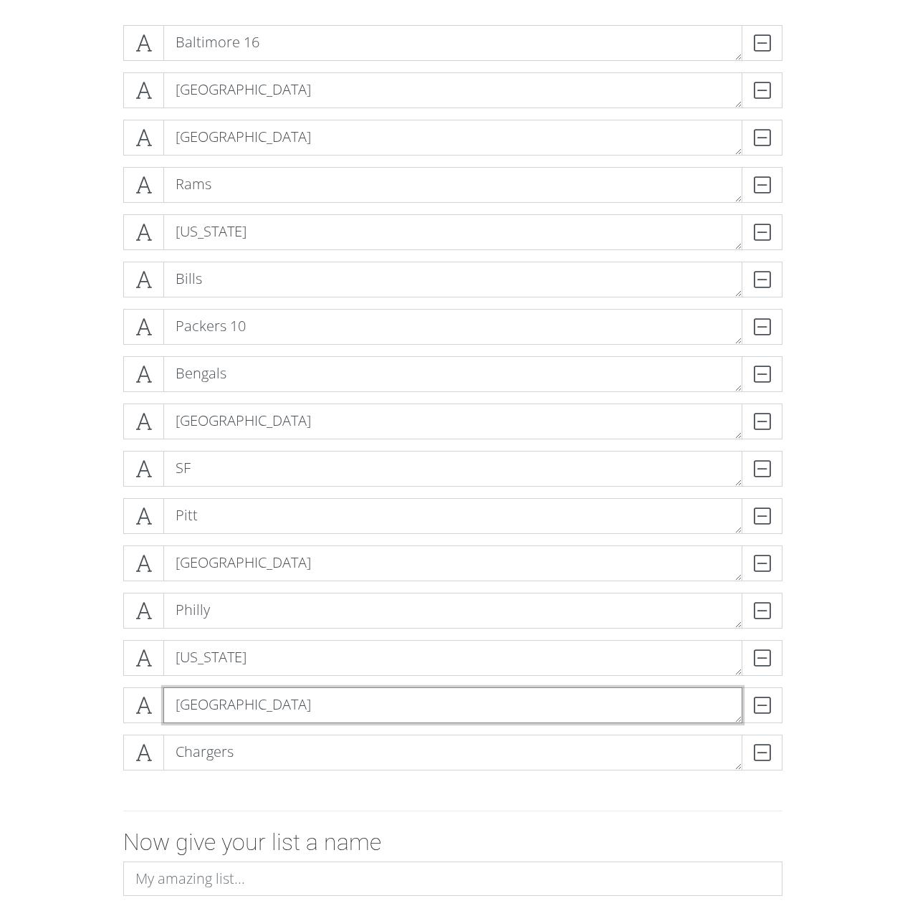
click at [241, 699] on textarea "[GEOGRAPHIC_DATA]" at bounding box center [452, 705] width 579 height 36
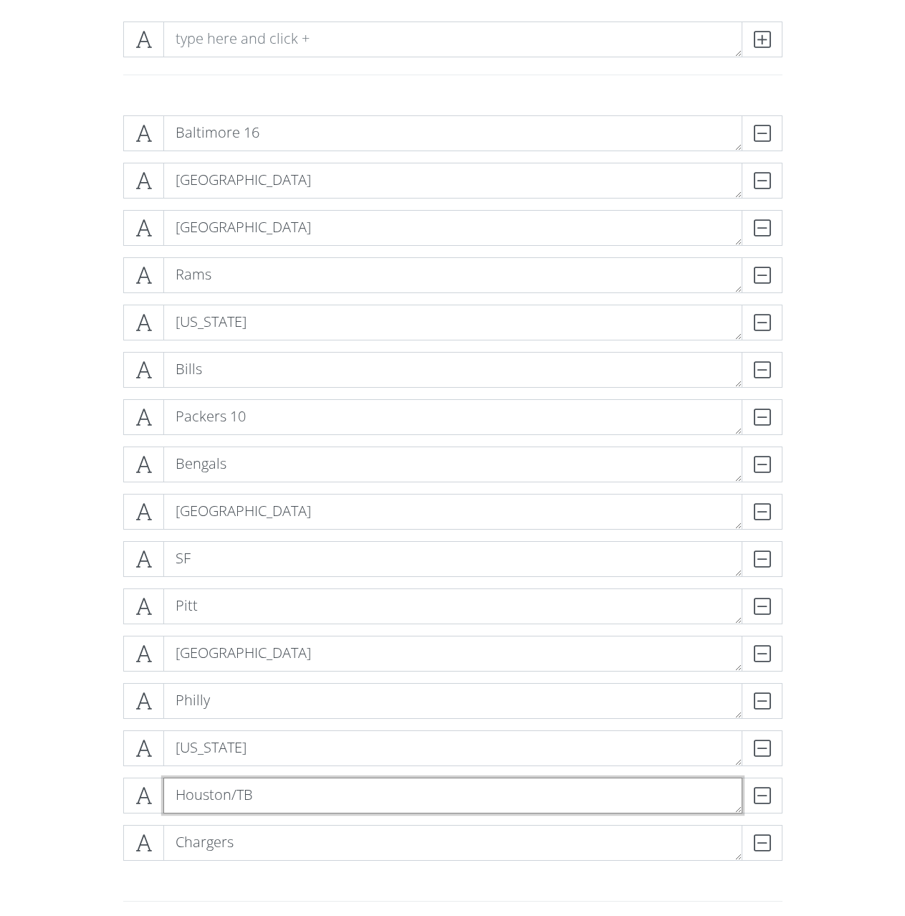
scroll to position [143, 0]
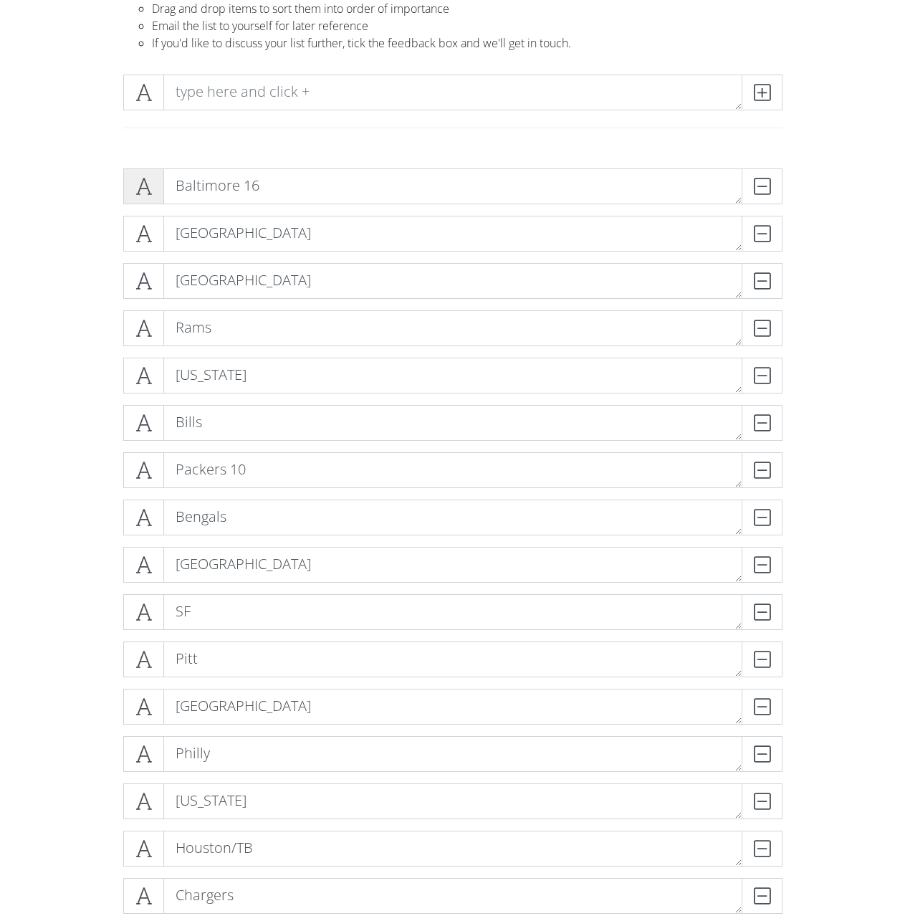
click at [154, 177] on span at bounding box center [143, 186] width 41 height 36
click at [125, 470] on span at bounding box center [143, 470] width 41 height 36
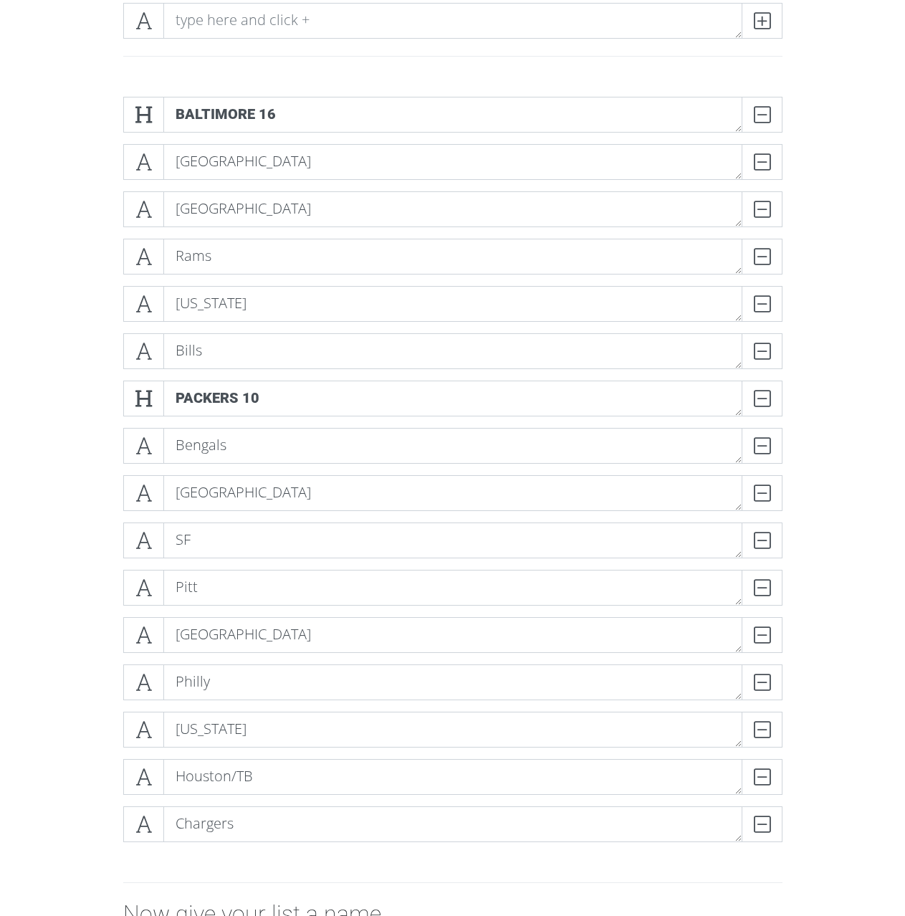
scroll to position [287, 0]
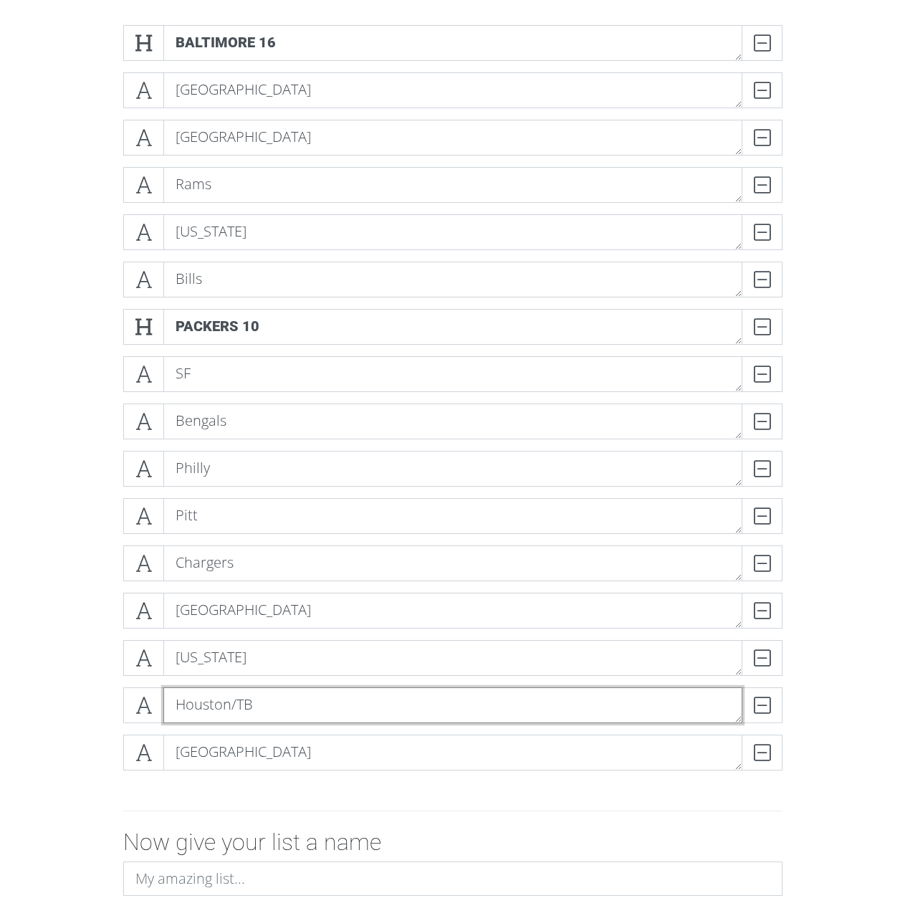
click at [312, 711] on textarea "Houston/TB" at bounding box center [452, 705] width 579 height 36
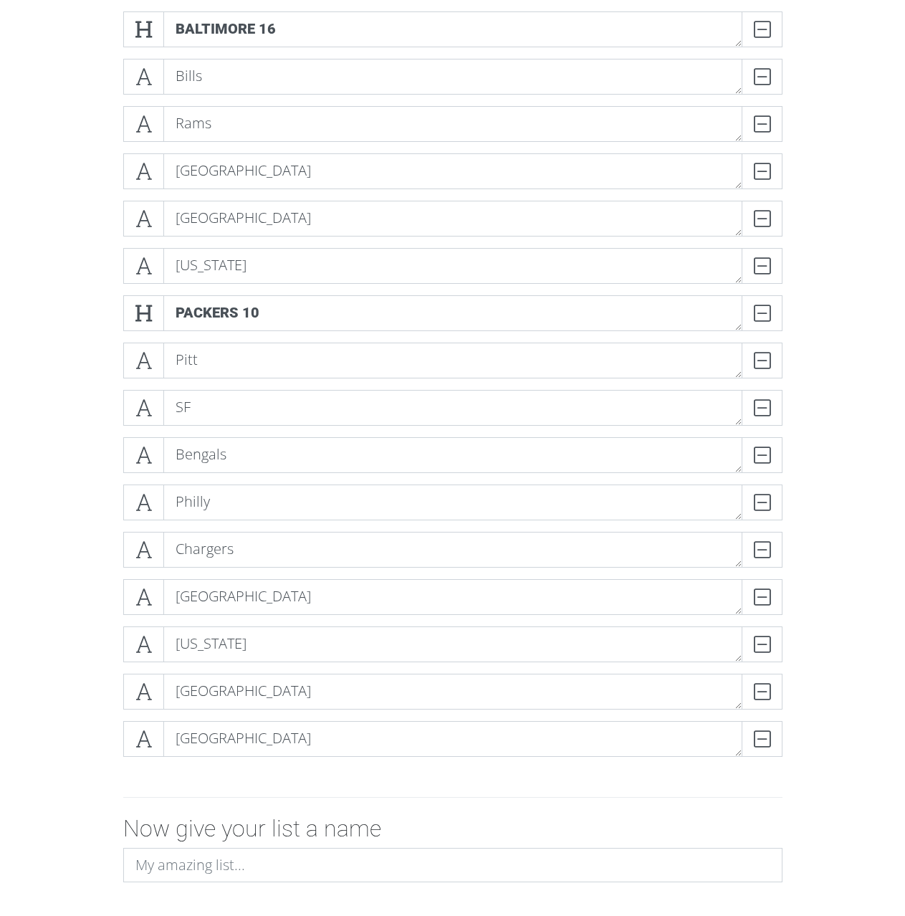
scroll to position [300, 0]
click at [120, 453] on div "Baltimore 16 DELETE Bills DELETE Rams DELETE Dallas DELETE Detroit DELETE [US_S…" at bounding box center [452, 390] width 681 height 757
click at [135, 702] on span at bounding box center [143, 692] width 41 height 36
click at [126, 746] on span at bounding box center [143, 740] width 41 height 36
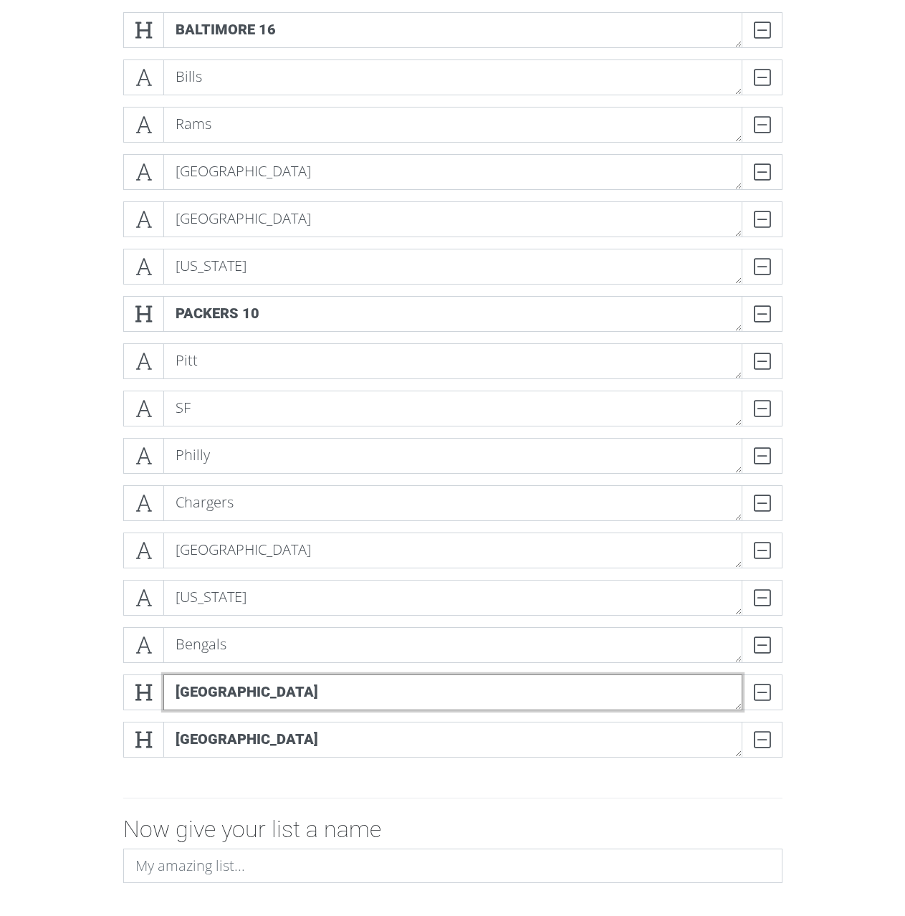
click at [238, 687] on textarea "[GEOGRAPHIC_DATA]" at bounding box center [452, 692] width 579 height 36
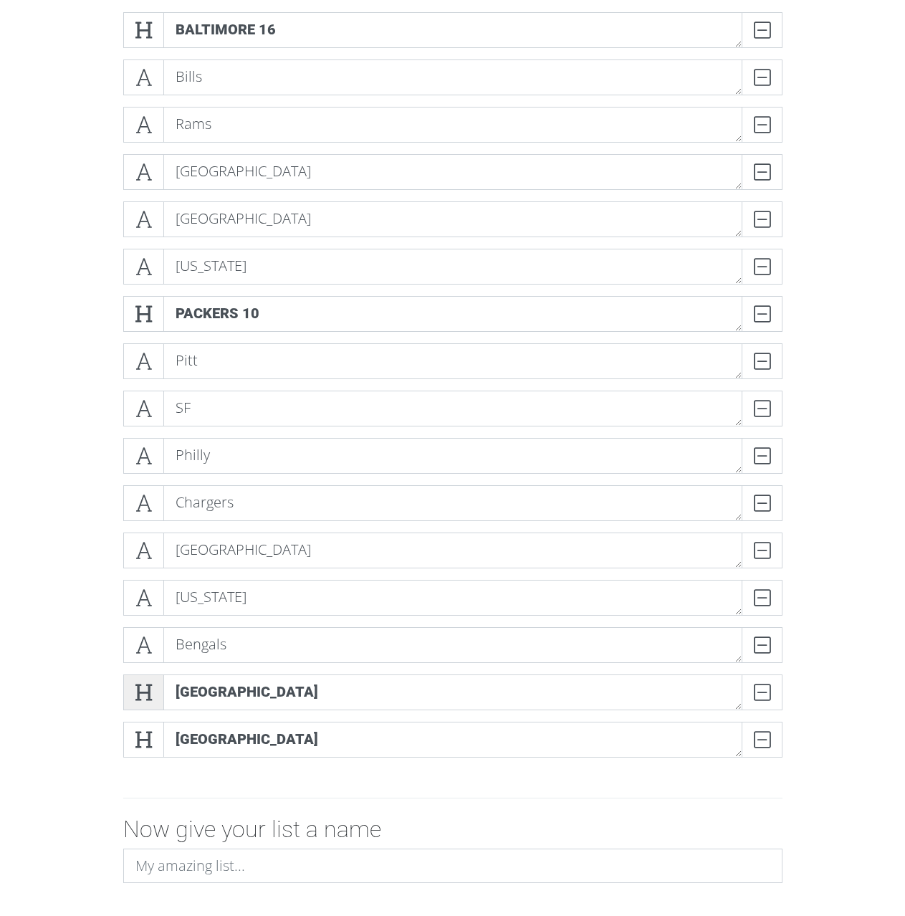
click at [145, 685] on icon at bounding box center [143, 692] width 16 height 14
click at [135, 747] on span at bounding box center [143, 740] width 41 height 36
drag, startPoint x: 125, startPoint y: 651, endPoint x: 122, endPoint y: 699, distance: 48.8
click at [123, 651] on span at bounding box center [143, 645] width 41 height 36
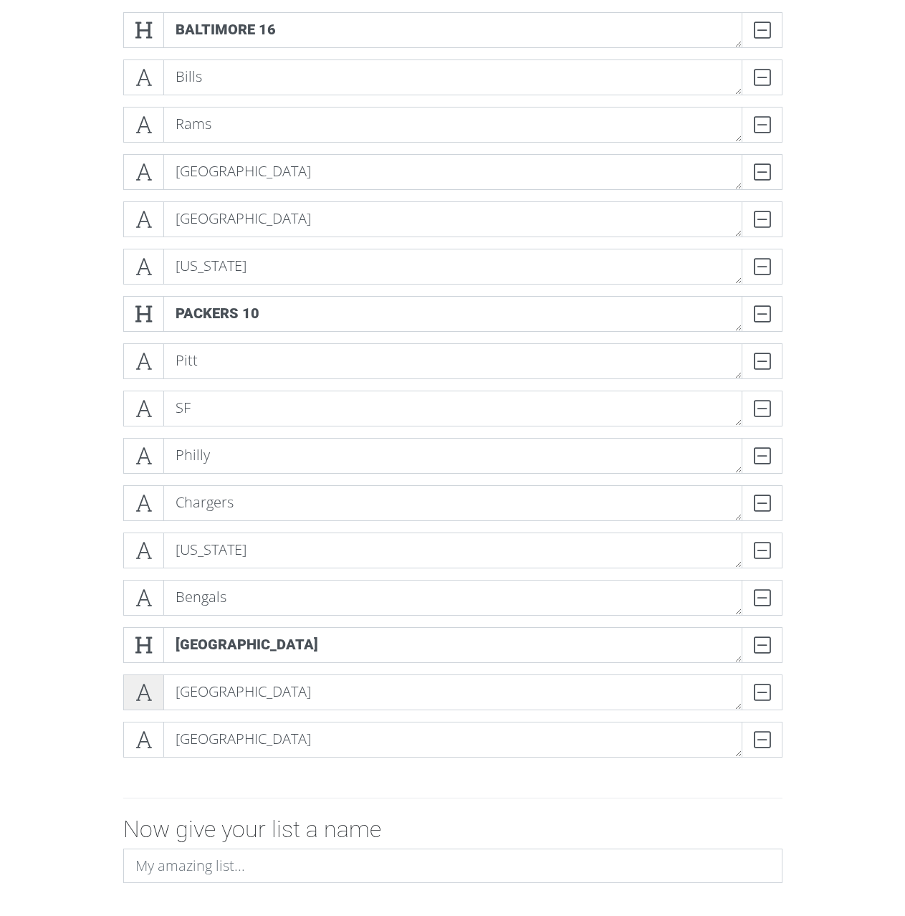
click at [137, 694] on icon at bounding box center [143, 692] width 16 height 14
click at [141, 722] on span at bounding box center [143, 740] width 41 height 36
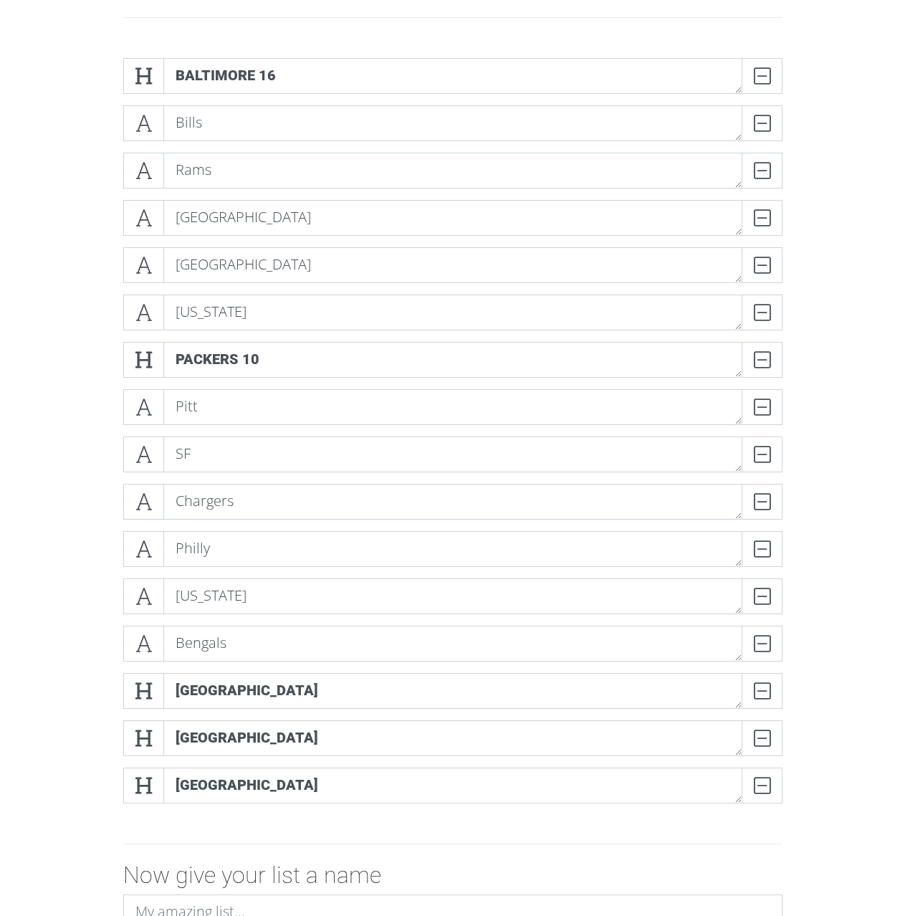
scroll to position [228, 0]
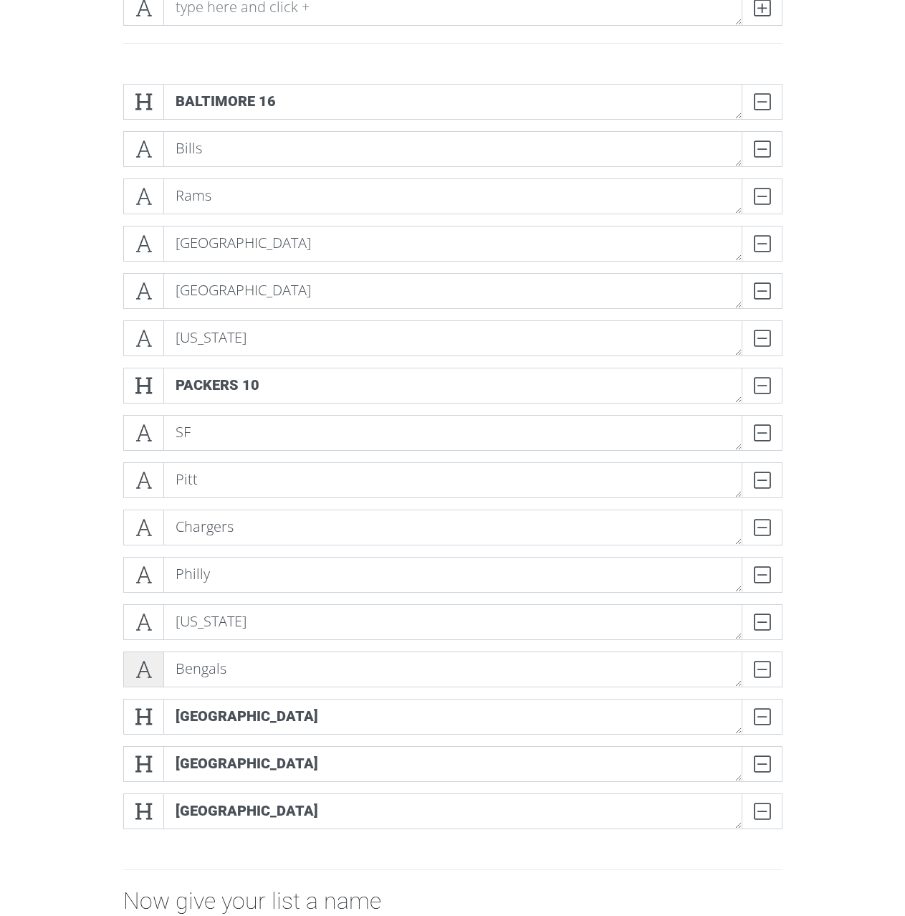
click at [143, 676] on icon at bounding box center [143, 669] width 16 height 14
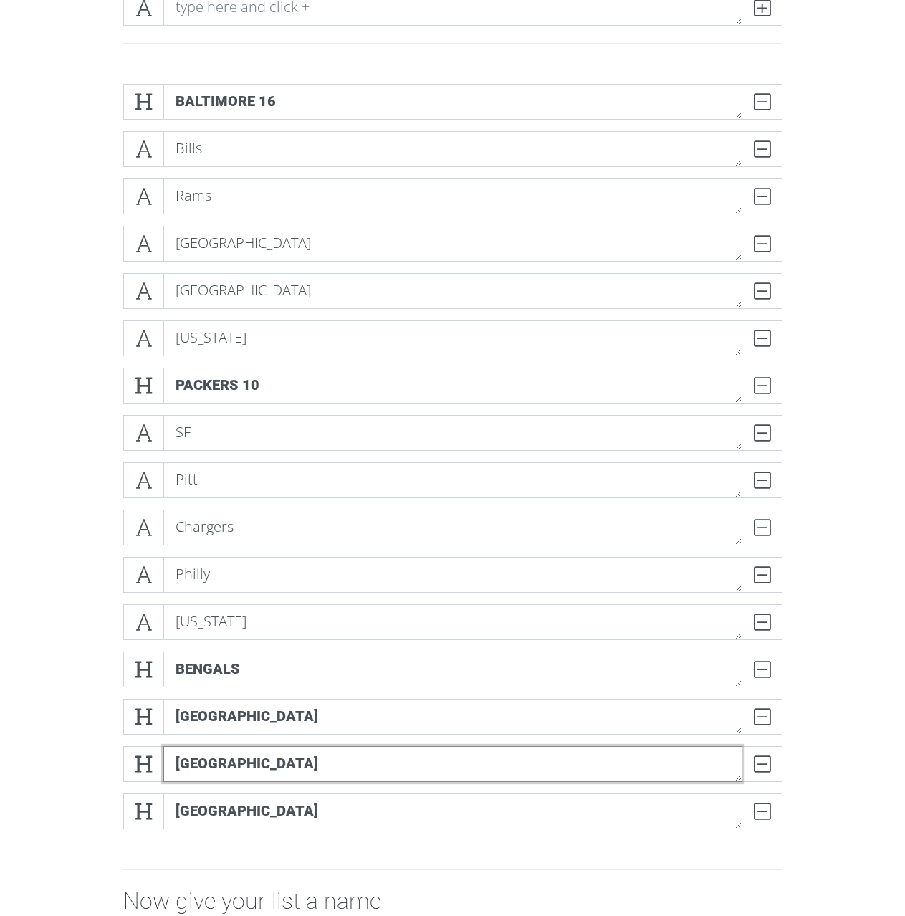
click at [266, 773] on textarea "[GEOGRAPHIC_DATA]" at bounding box center [452, 764] width 579 height 36
click at [205, 758] on textarea "[GEOGRAPHIC_DATA]" at bounding box center [452, 764] width 579 height 36
type textarea "TB"
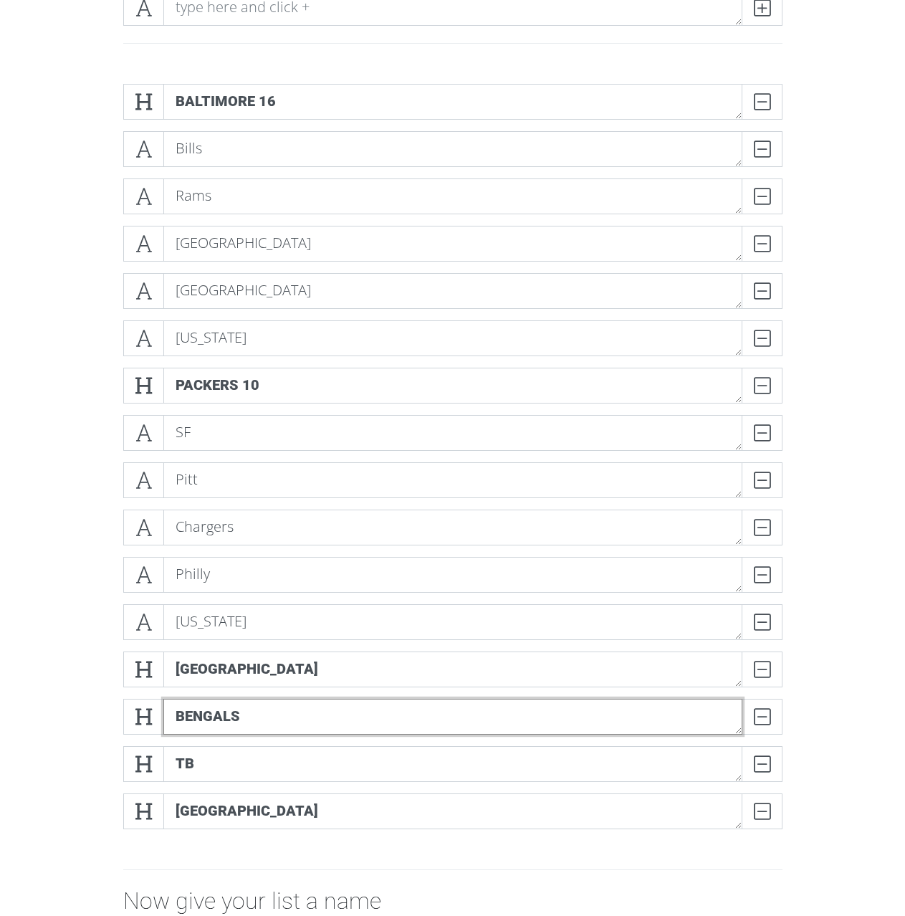
click at [241, 717] on textarea "Bengals" at bounding box center [452, 717] width 579 height 36
type textarea "JAX"
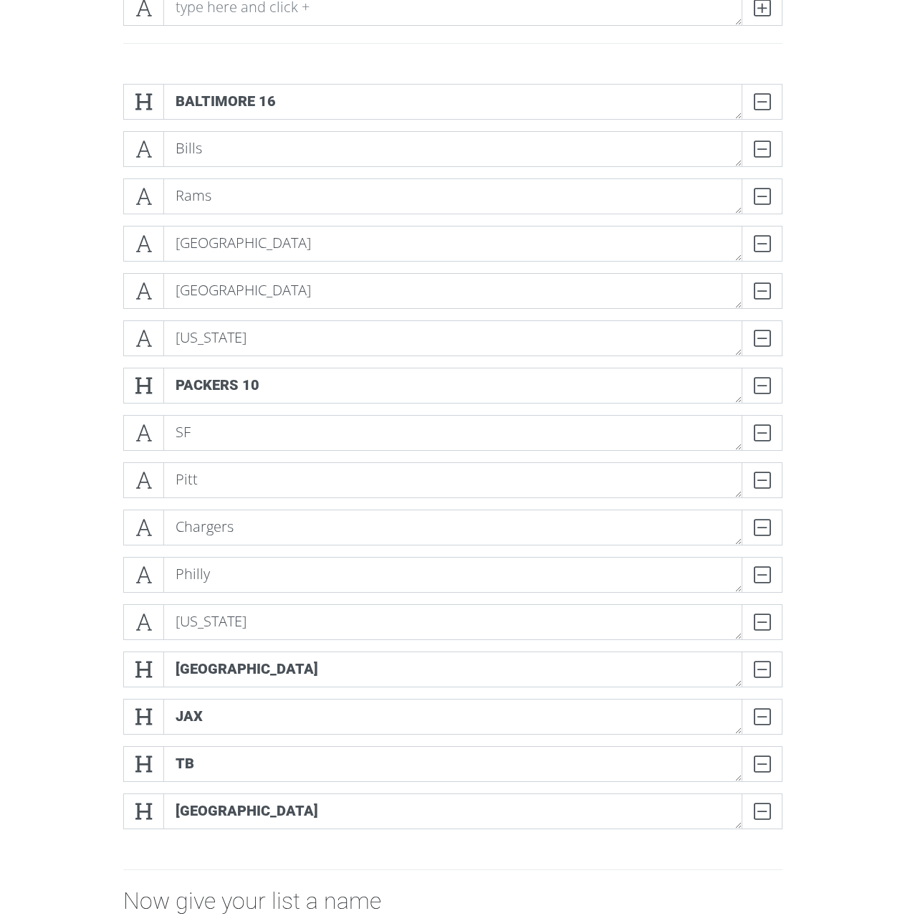
click at [50, 658] on div "Baltimore 16 DELETE Bills DELETE Rams DELETE Dallas DELETE Detroit DELETE [US_S…" at bounding box center [452, 462] width 817 height 780
